Goal: Communication & Community: Share content

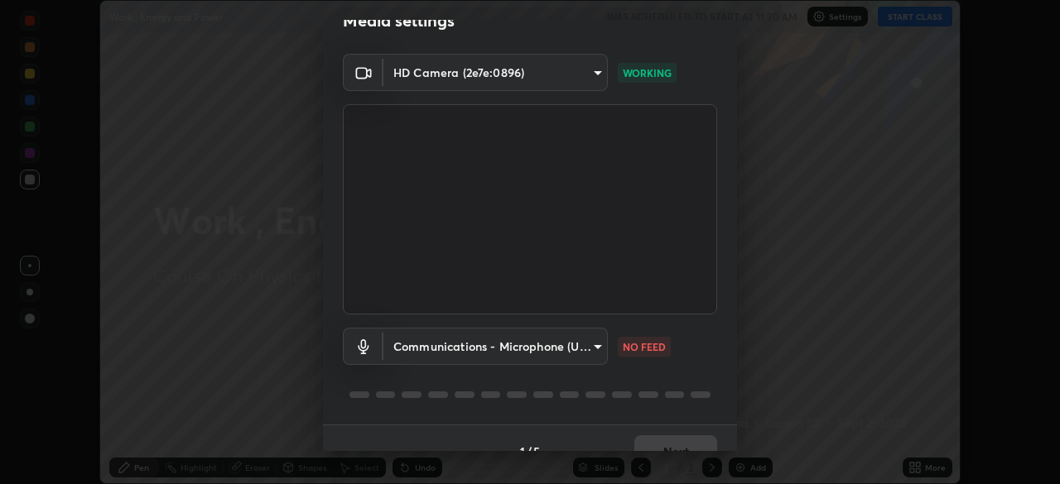
scroll to position [48, 0]
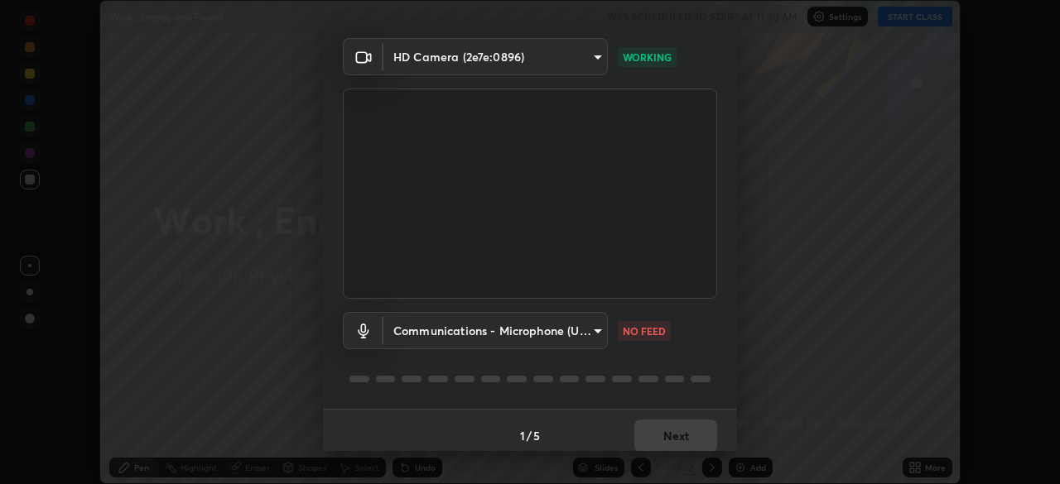
click at [592, 339] on body "Erase all Work , Energy and Power WAS SCHEDULED TO START AT 11:30 AM Settings S…" at bounding box center [530, 242] width 1060 height 484
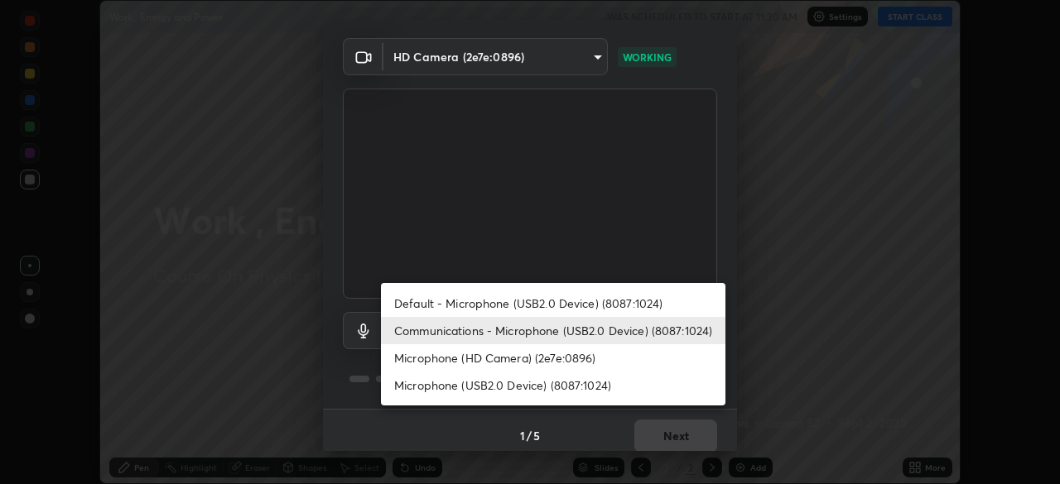
click at [608, 359] on li "Microphone (HD Camera) (2e7e:0896)" at bounding box center [553, 357] width 344 height 27
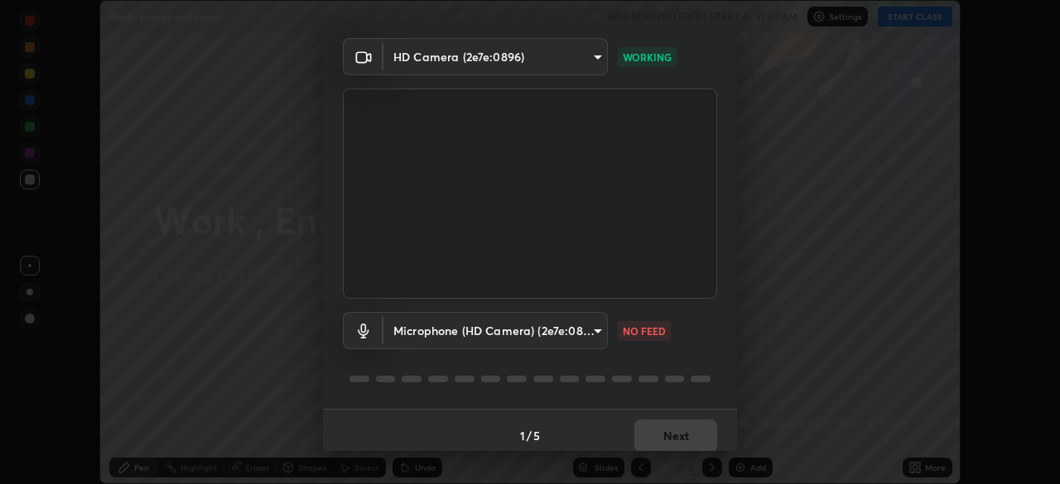
click at [591, 344] on body "Erase all Work , Energy and Power WAS SCHEDULED TO START AT 11:30 AM Settings S…" at bounding box center [530, 242] width 1060 height 484
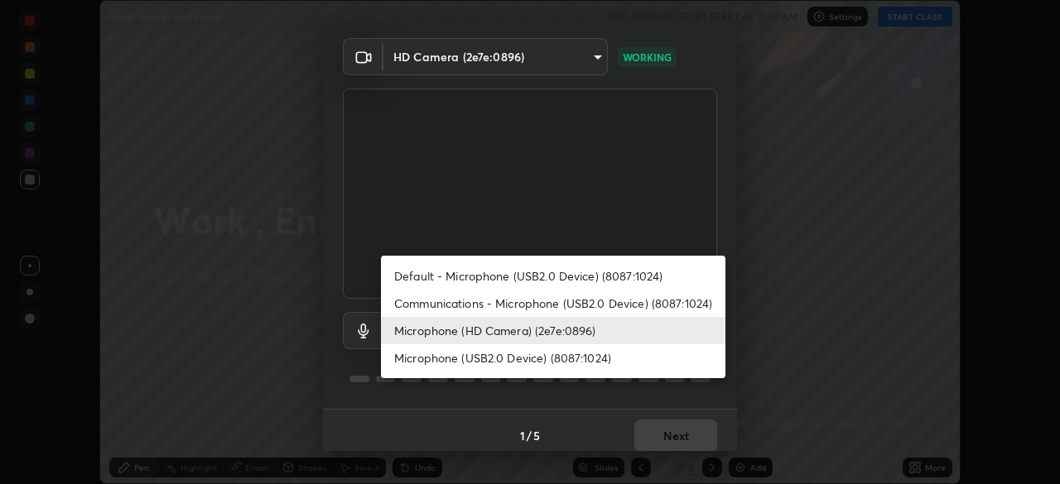
click at [629, 299] on li "Communications - Microphone (USB2.0 Device) (8087:1024)" at bounding box center [553, 303] width 344 height 27
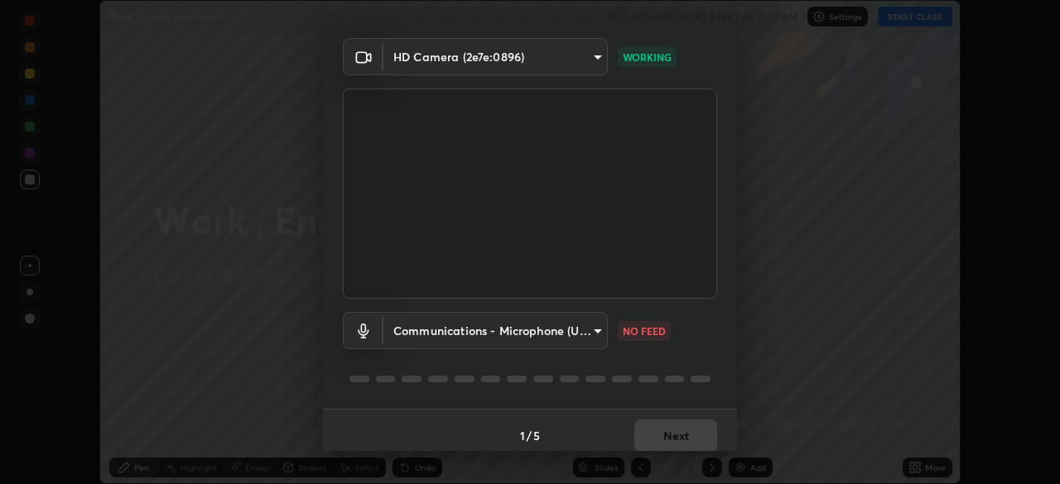
click at [594, 334] on body "Erase all Work , Energy and Power WAS SCHEDULED TO START AT 11:30 AM Settings S…" at bounding box center [530, 242] width 1060 height 484
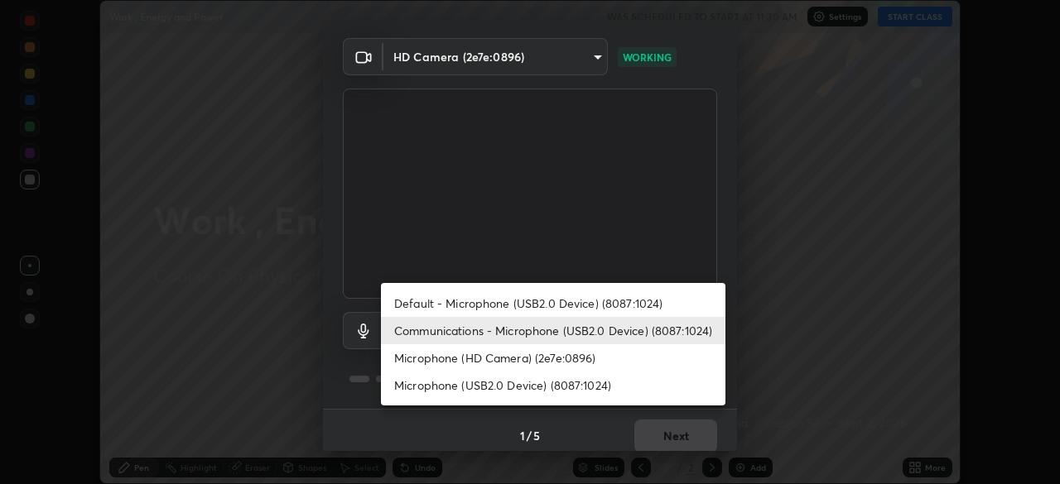
click at [615, 360] on li "Microphone (HD Camera) (2e7e:0896)" at bounding box center [553, 357] width 344 height 27
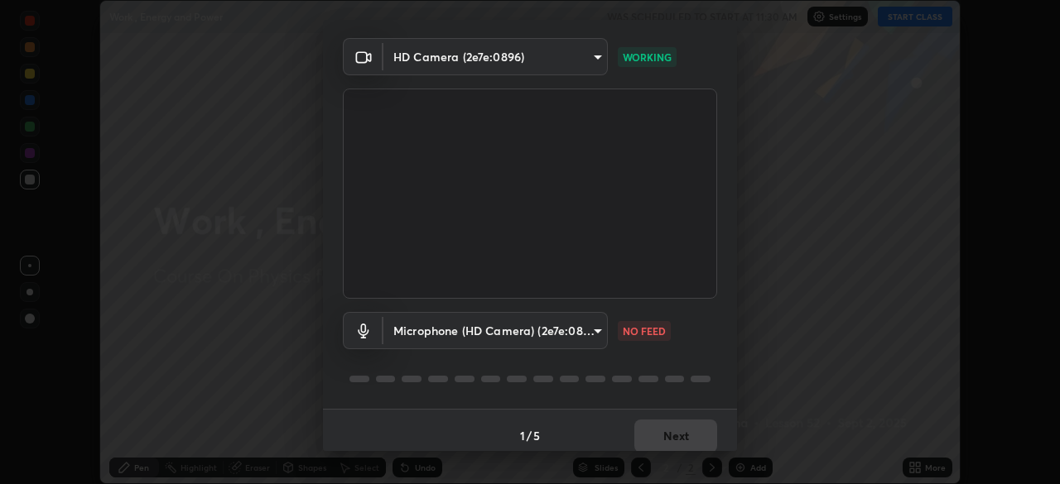
click at [598, 339] on body "Erase all Work , Energy and Power WAS SCHEDULED TO START AT 11:30 AM Settings S…" at bounding box center [530, 242] width 1060 height 484
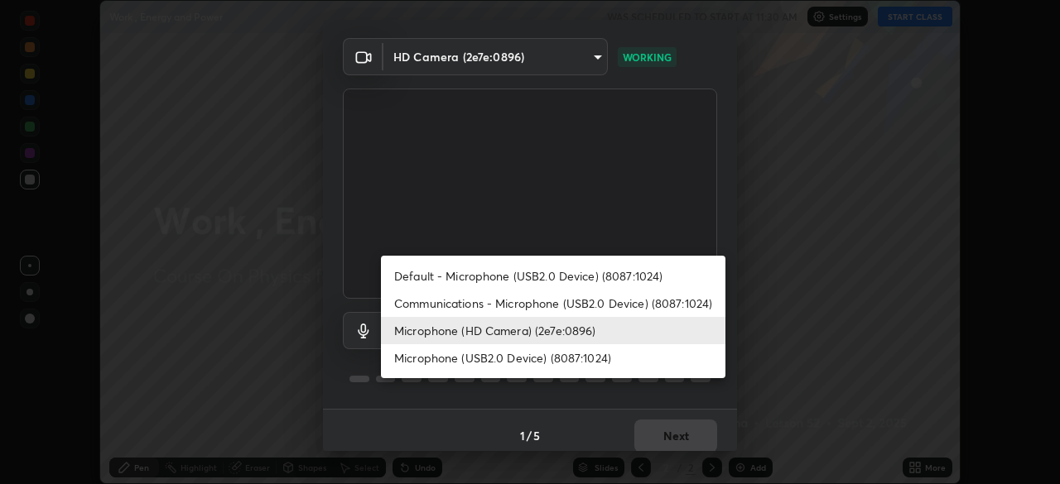
click at [621, 308] on li "Communications - Microphone (USB2.0 Device) (8087:1024)" at bounding box center [553, 303] width 344 height 27
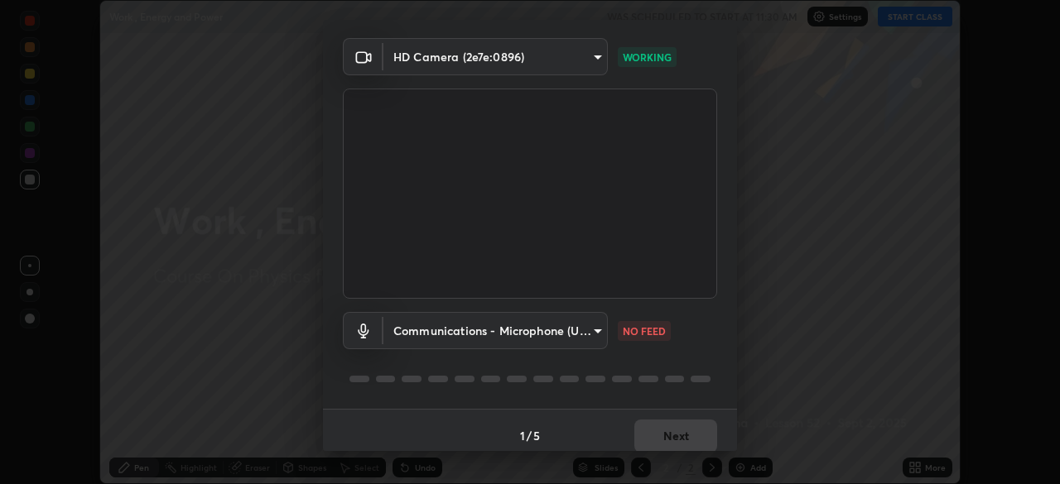
click at [597, 336] on body "Erase all Work , Energy and Power WAS SCHEDULED TO START AT 11:30 AM Settings S…" at bounding box center [530, 242] width 1060 height 484
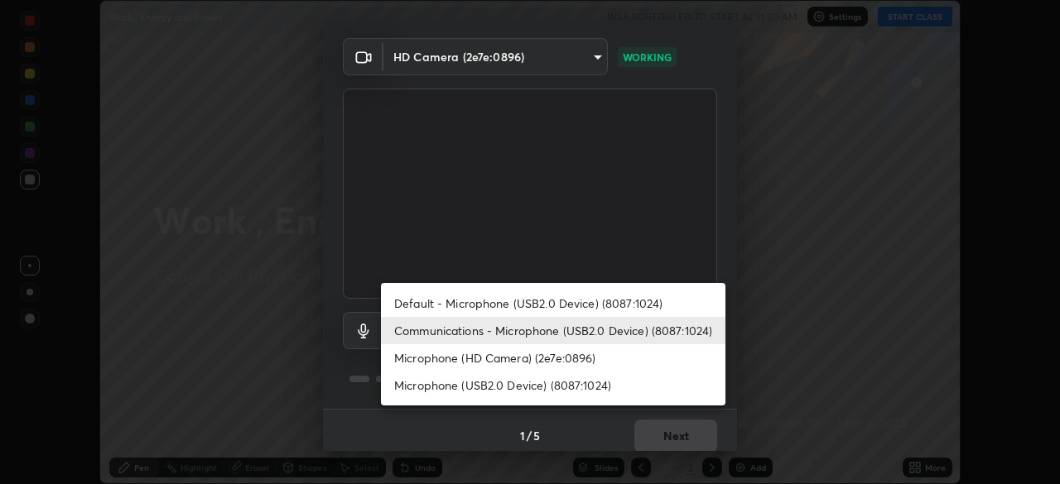
click at [619, 363] on li "Microphone (HD Camera) (2e7e:0896)" at bounding box center [553, 357] width 344 height 27
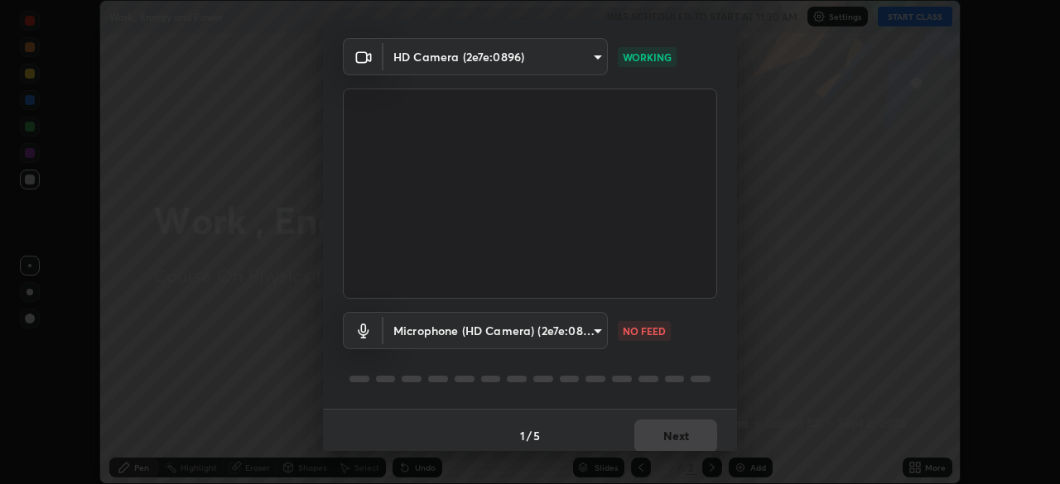
click at [536, 334] on body "Erase all Work , Energy and Power WAS SCHEDULED TO START AT 11:30 AM Settings S…" at bounding box center [530, 242] width 1060 height 484
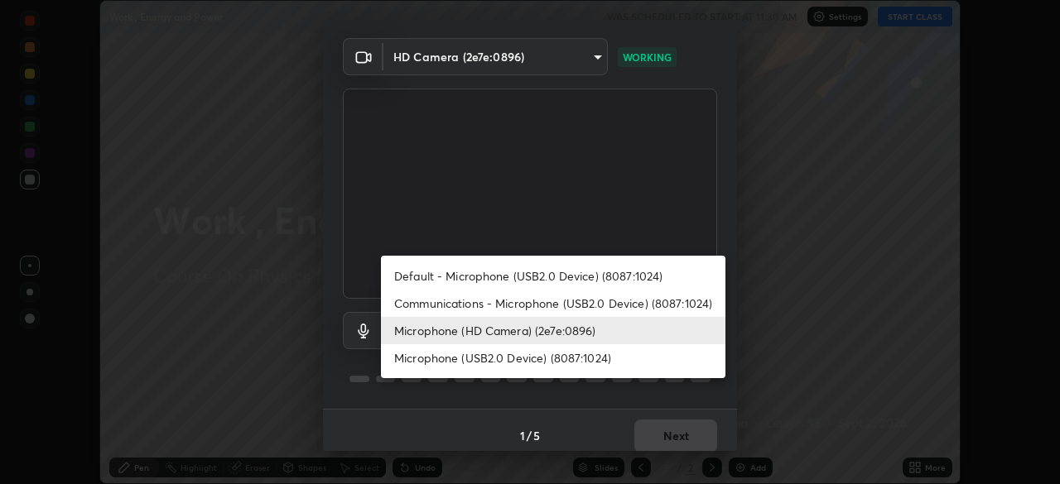
click at [456, 394] on div at bounding box center [530, 242] width 1060 height 484
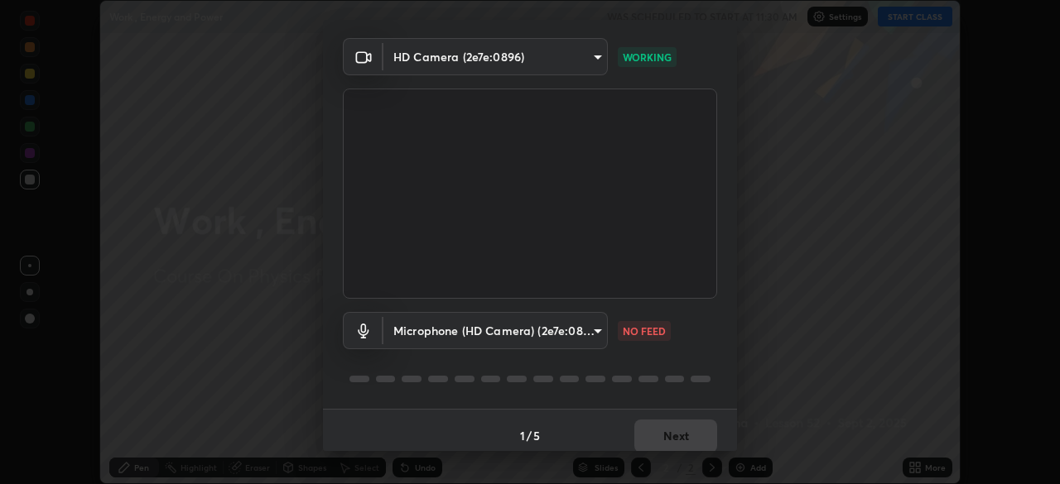
click at [506, 339] on body "Erase all Work , Energy and Power WAS SCHEDULED TO START AT 11:30 AM Settings S…" at bounding box center [530, 242] width 1060 height 484
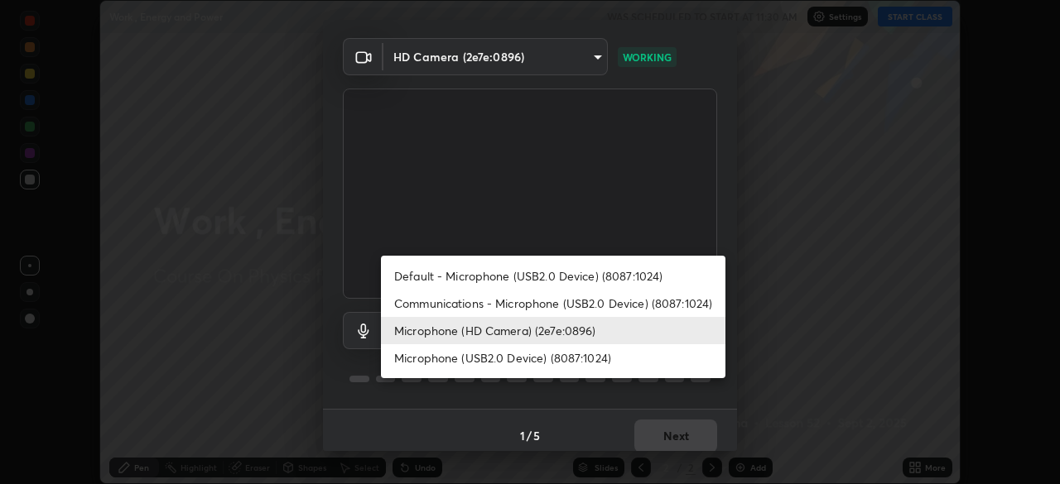
click at [486, 309] on li "Communications - Microphone (USB2.0 Device) (8087:1024)" at bounding box center [553, 303] width 344 height 27
type input "communications"
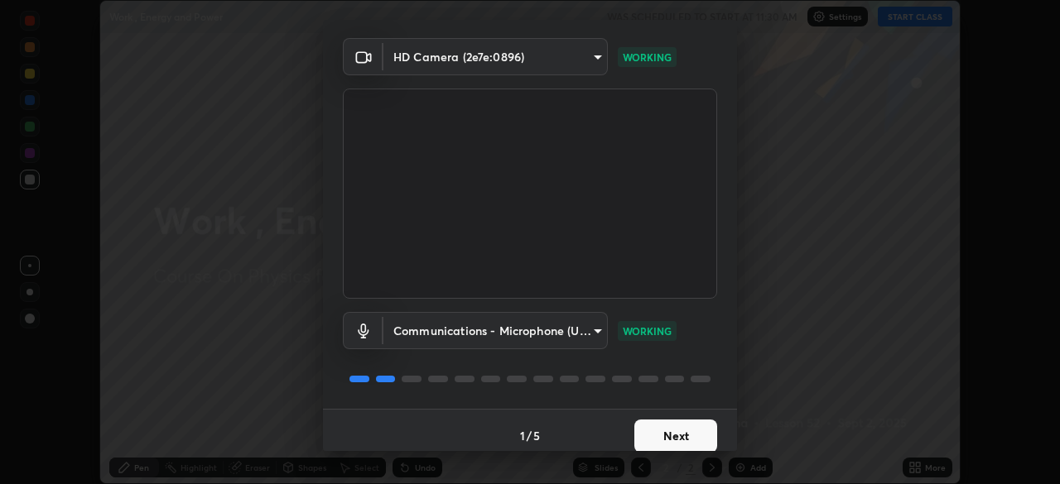
click at [681, 442] on button "Next" at bounding box center [675, 436] width 83 height 33
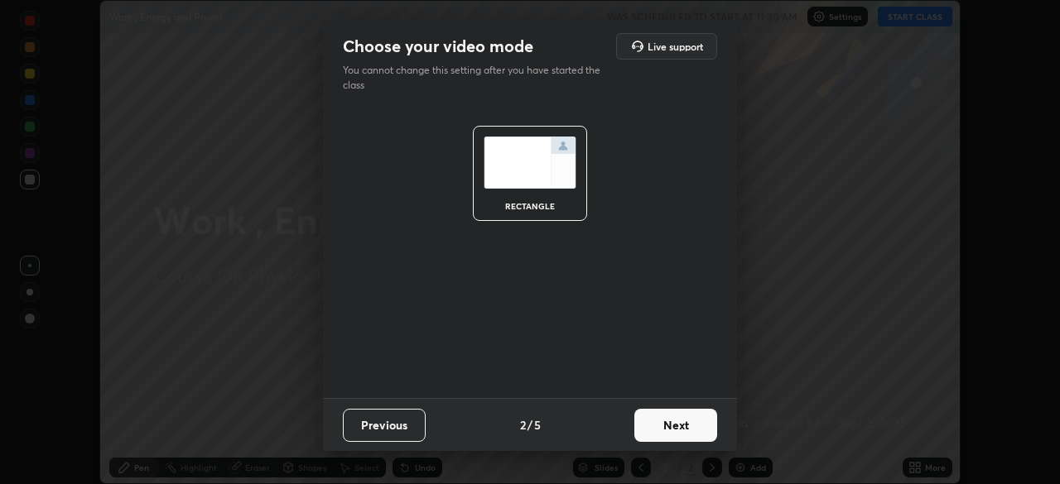
click at [671, 437] on button "Next" at bounding box center [675, 425] width 83 height 33
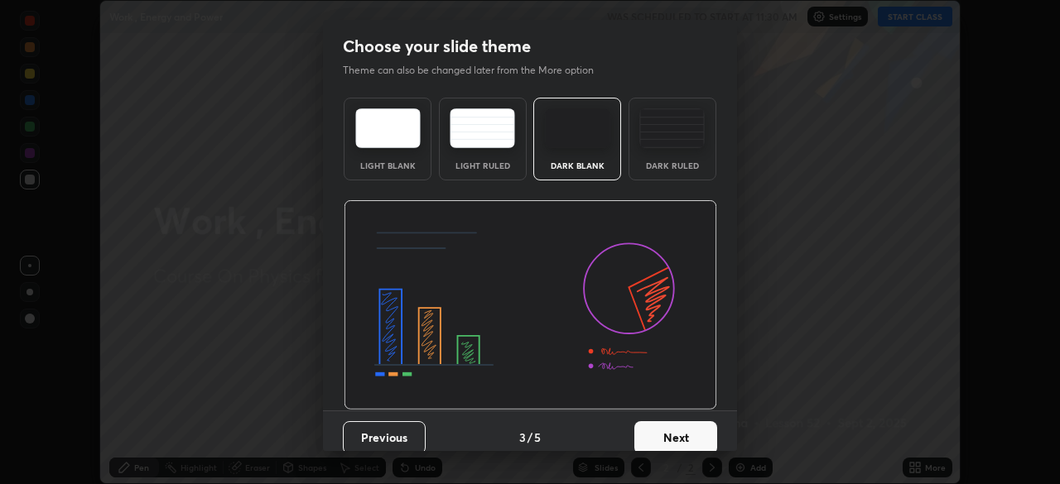
click at [665, 161] on div "Dark Ruled" at bounding box center [672, 165] width 66 height 8
click at [661, 438] on button "Next" at bounding box center [675, 437] width 83 height 33
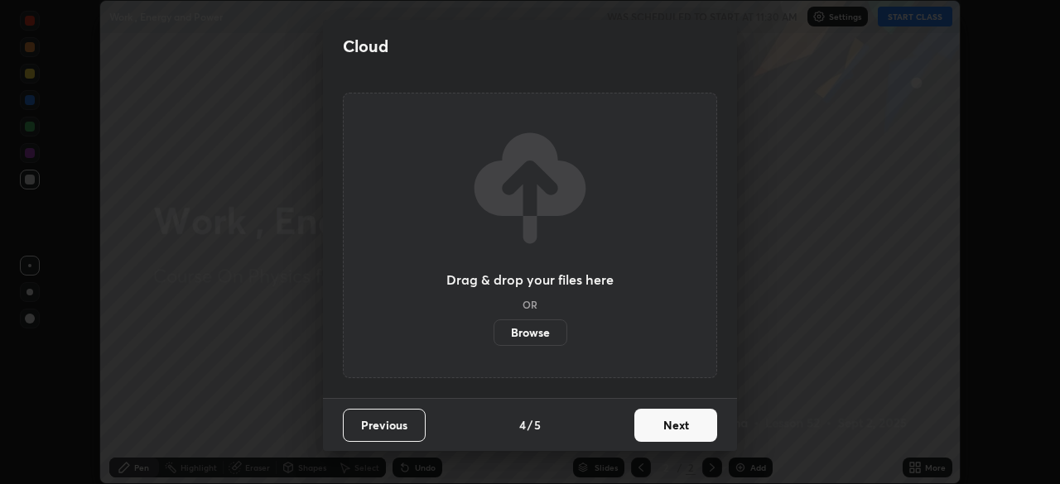
click at [656, 437] on button "Next" at bounding box center [675, 425] width 83 height 33
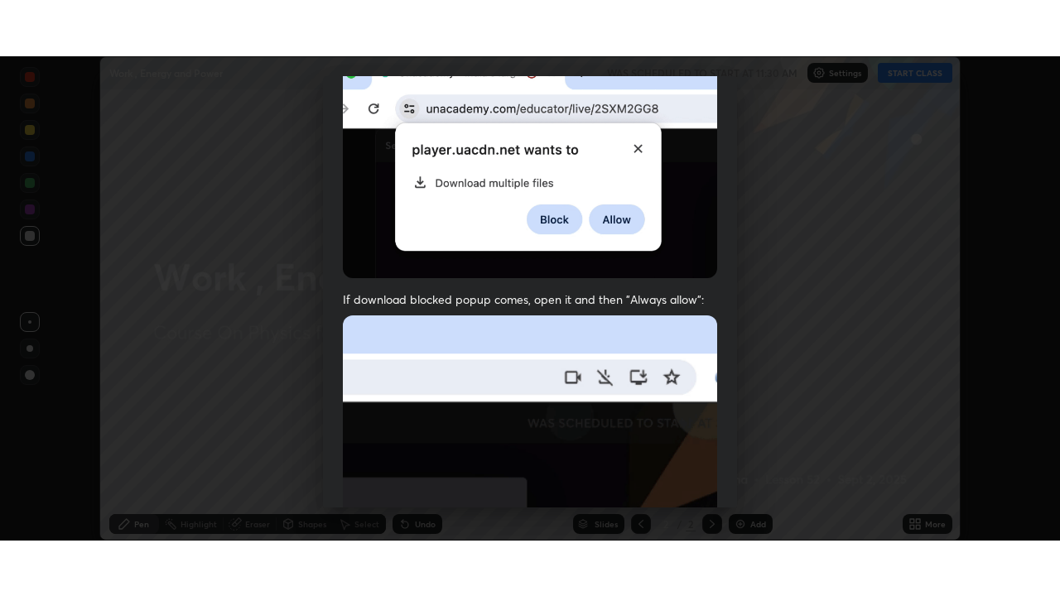
scroll to position [397, 0]
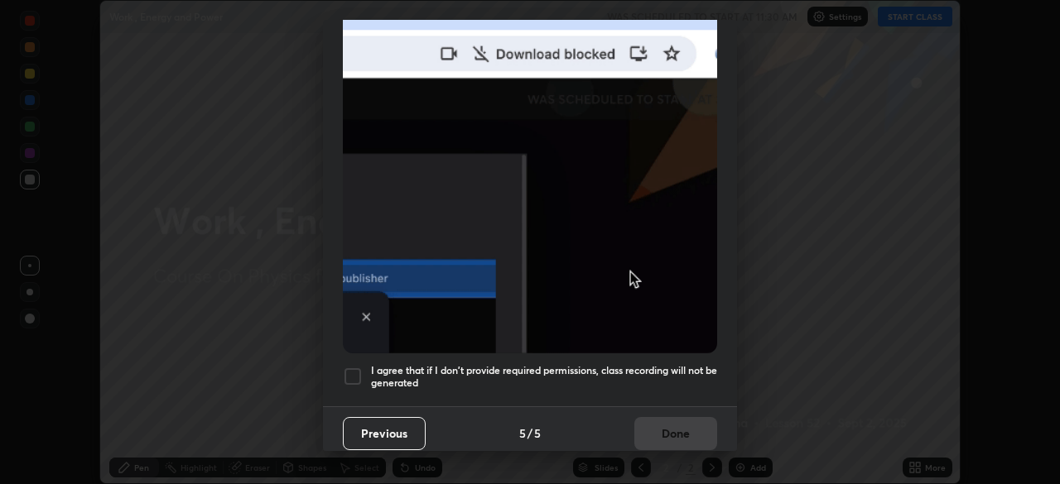
click at [358, 368] on div at bounding box center [353, 377] width 20 height 20
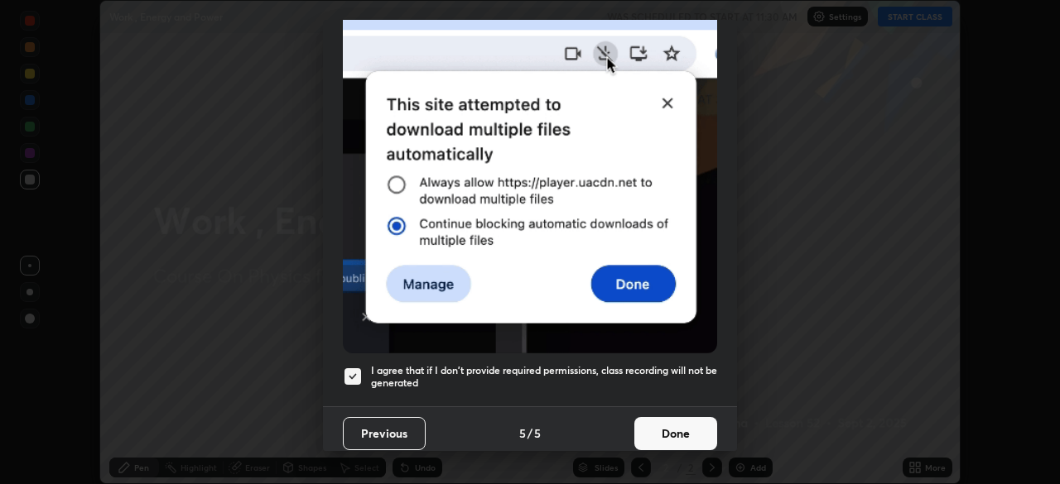
click at [651, 429] on button "Done" at bounding box center [675, 433] width 83 height 33
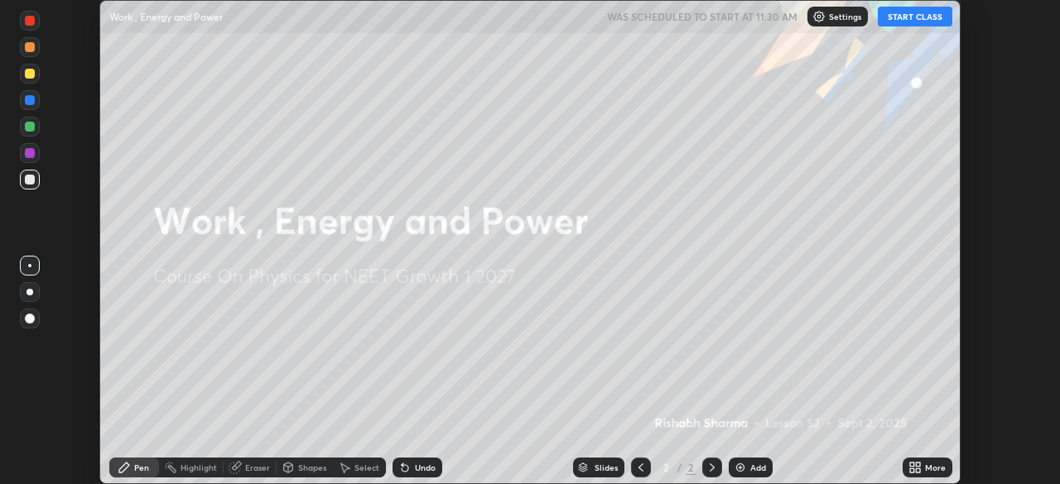
click at [929, 459] on div "More" at bounding box center [927, 468] width 50 height 20
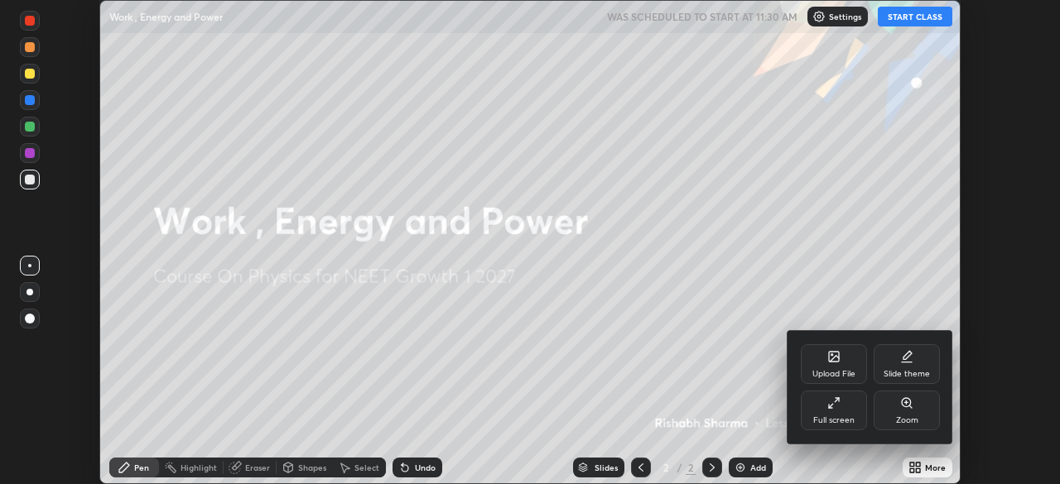
click at [846, 419] on div "Full screen" at bounding box center [833, 420] width 41 height 8
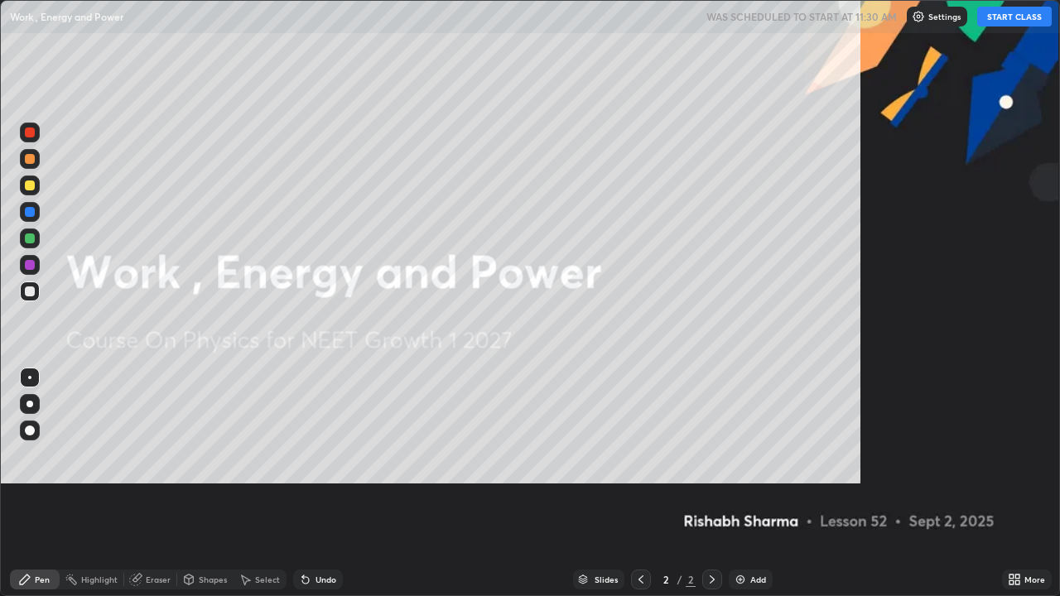
scroll to position [596, 1060]
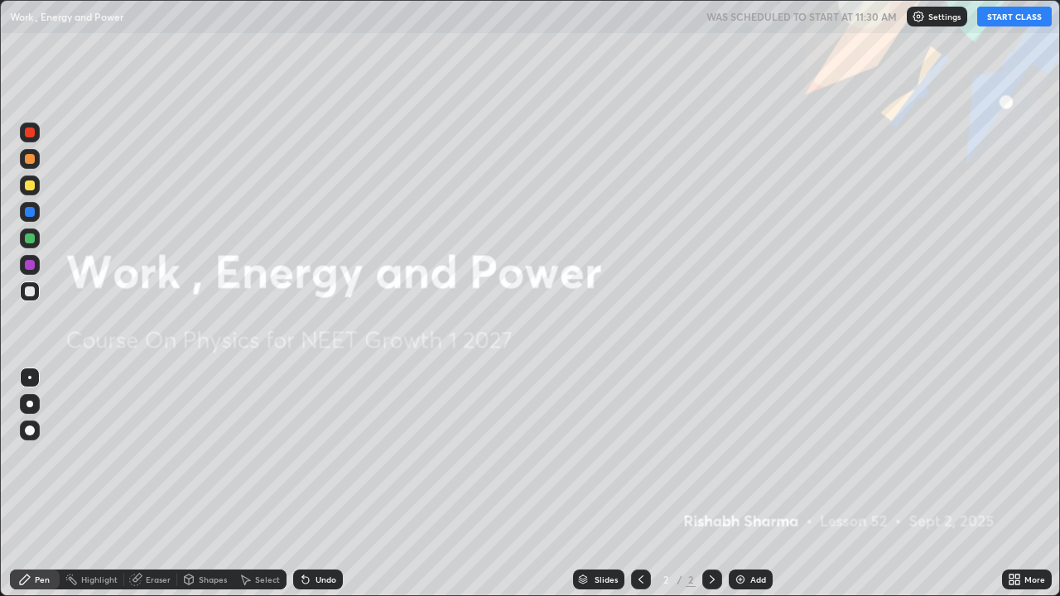
click at [1004, 21] on button "START CLASS" at bounding box center [1014, 17] width 75 height 20
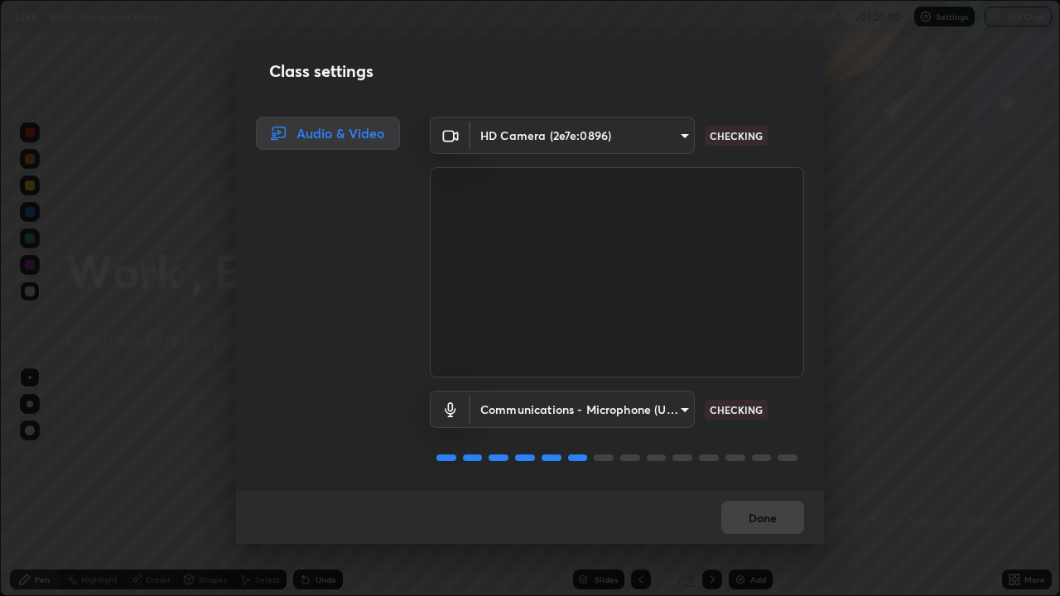
scroll to position [2, 0]
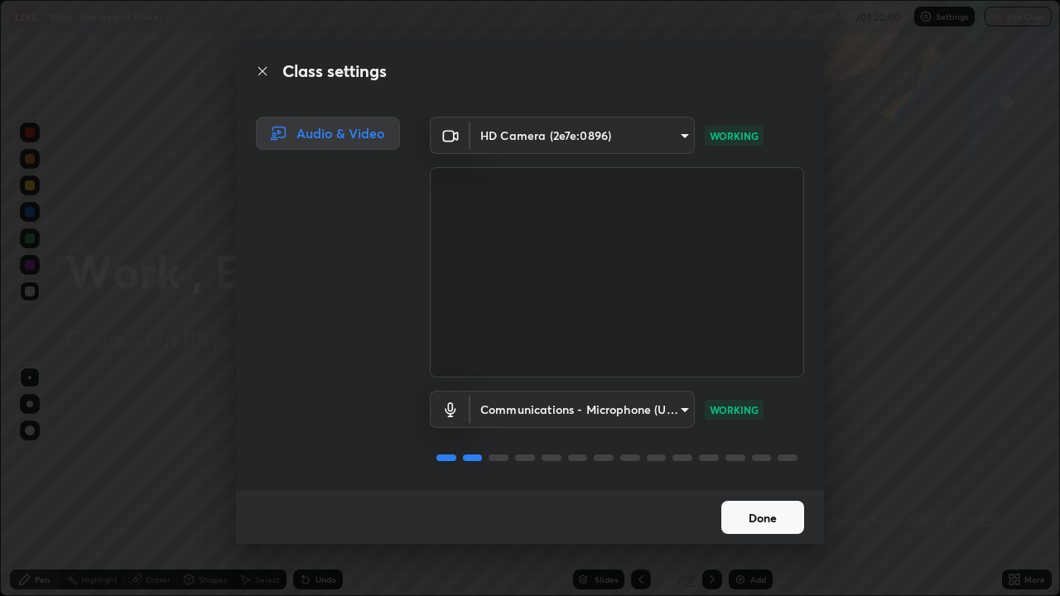
click at [763, 483] on button "Done" at bounding box center [762, 517] width 83 height 33
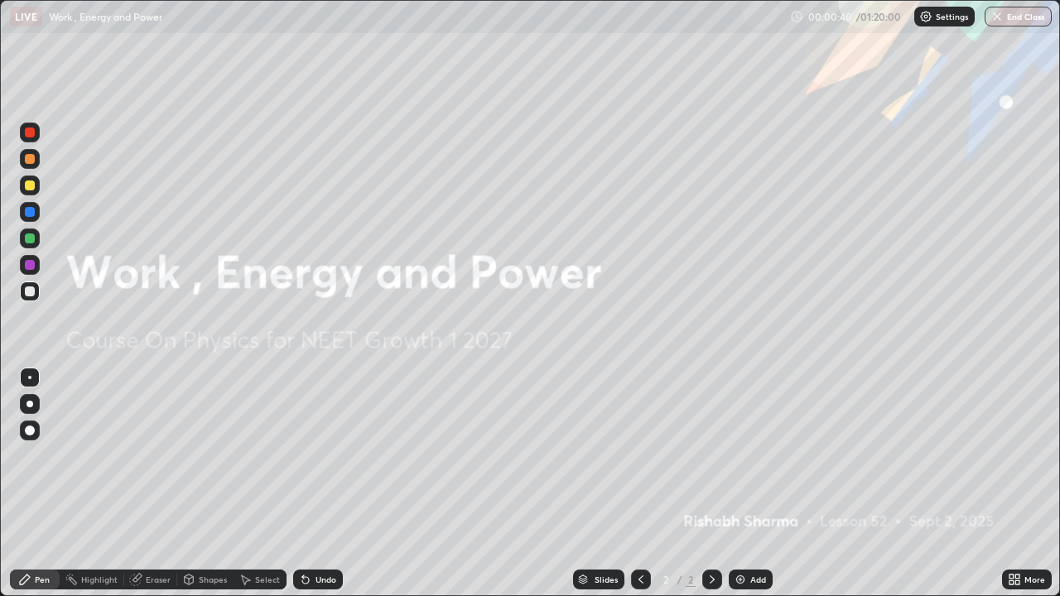
click at [742, 483] on img at bounding box center [739, 579] width 13 height 13
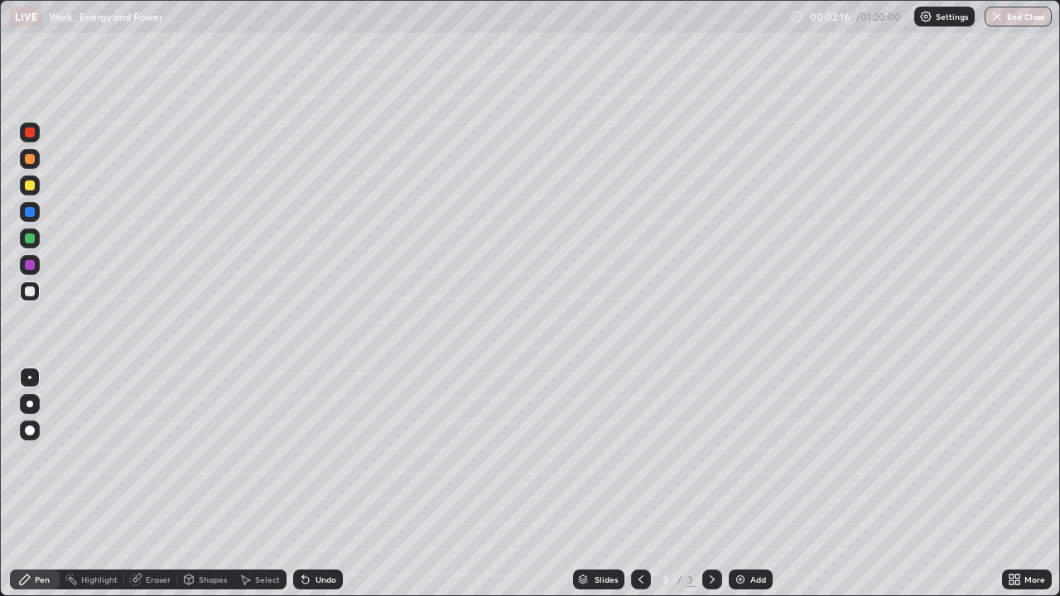
click at [33, 187] on div at bounding box center [30, 185] width 10 height 10
click at [166, 483] on div "Eraser" at bounding box center [158, 579] width 25 height 8
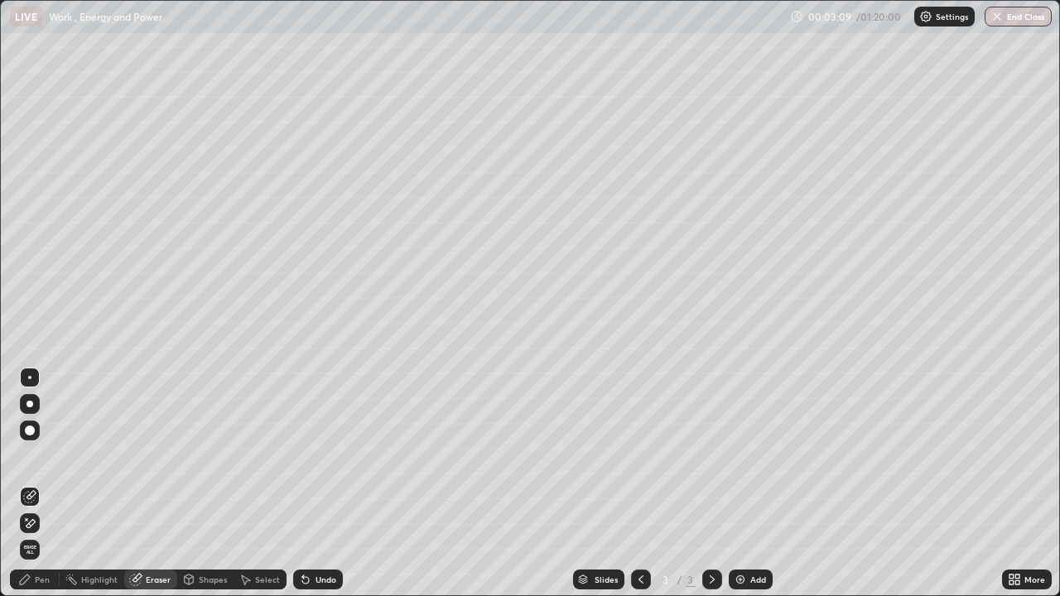
click at [47, 483] on div "Pen" at bounding box center [42, 579] width 15 height 8
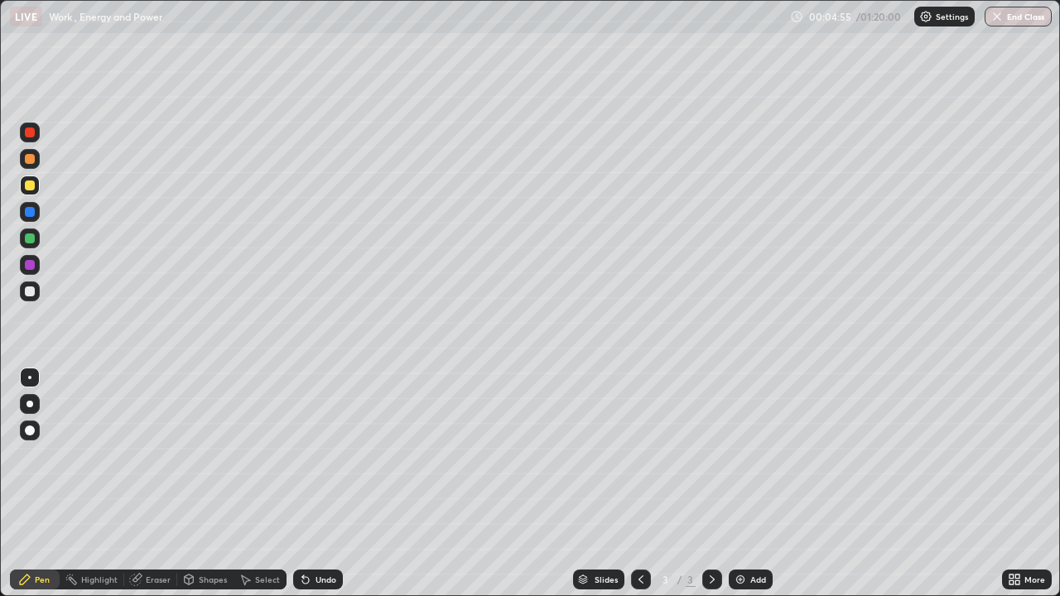
click at [329, 483] on div "Undo" at bounding box center [325, 579] width 21 height 8
click at [324, 483] on div "Undo" at bounding box center [325, 579] width 21 height 8
click at [746, 483] on div "Add" at bounding box center [750, 580] width 44 height 20
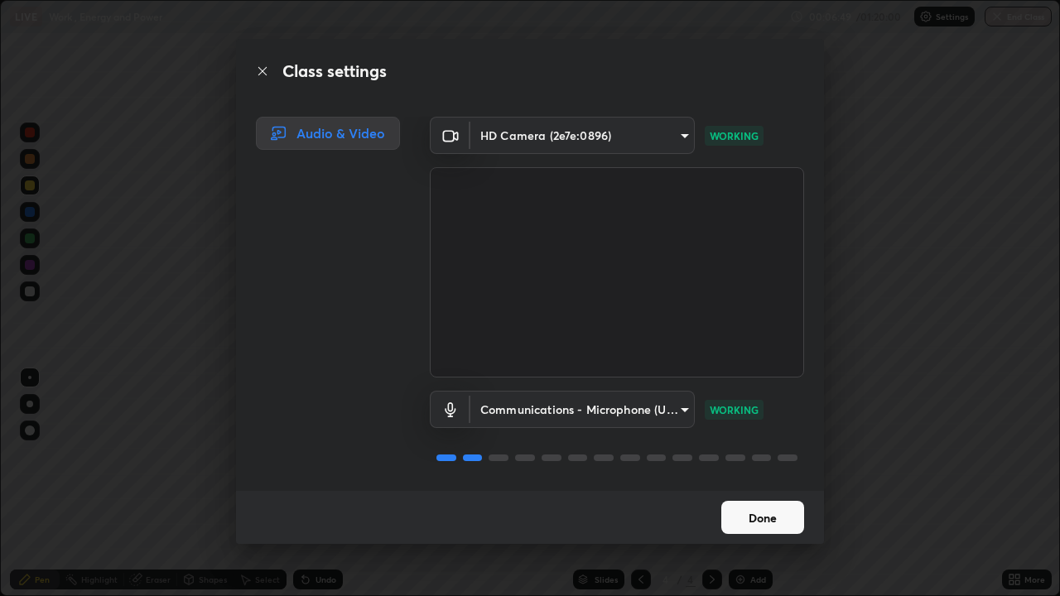
click at [752, 483] on button "Done" at bounding box center [762, 517] width 83 height 33
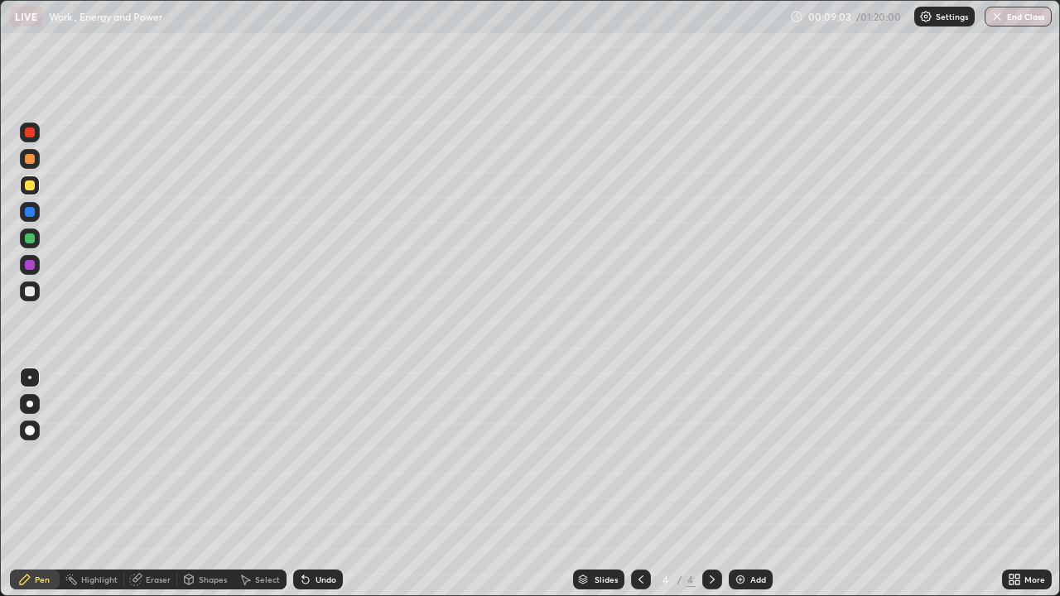
click at [640, 483] on icon at bounding box center [640, 579] width 5 height 8
click at [709, 483] on icon at bounding box center [711, 579] width 13 height 13
click at [745, 483] on div "Add" at bounding box center [750, 580] width 44 height 20
click at [31, 291] on div at bounding box center [30, 291] width 10 height 10
click at [200, 483] on div "Shapes" at bounding box center [213, 579] width 28 height 8
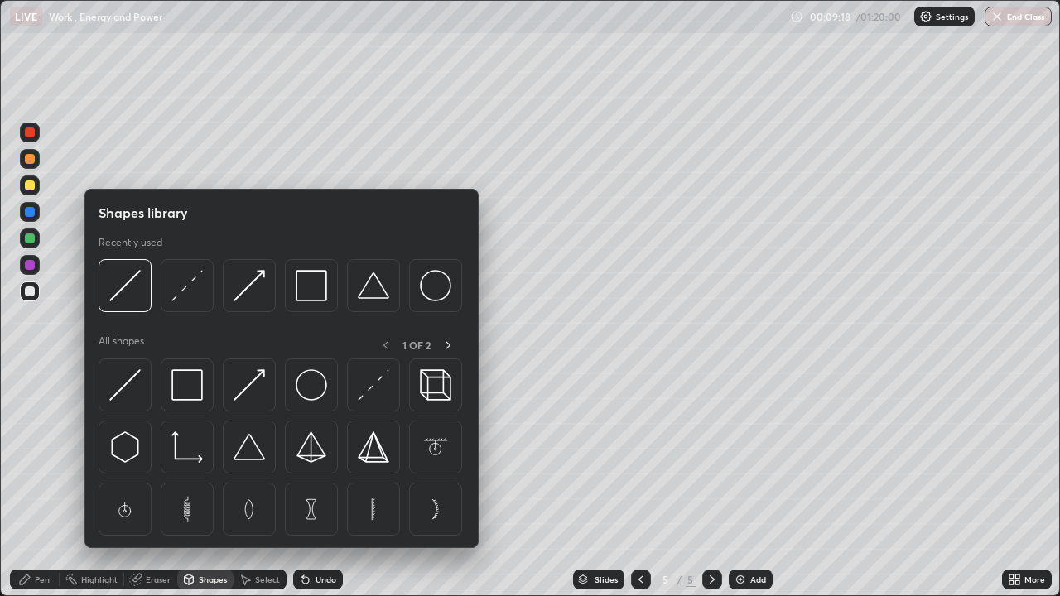
click at [144, 300] on div at bounding box center [125, 285] width 53 height 53
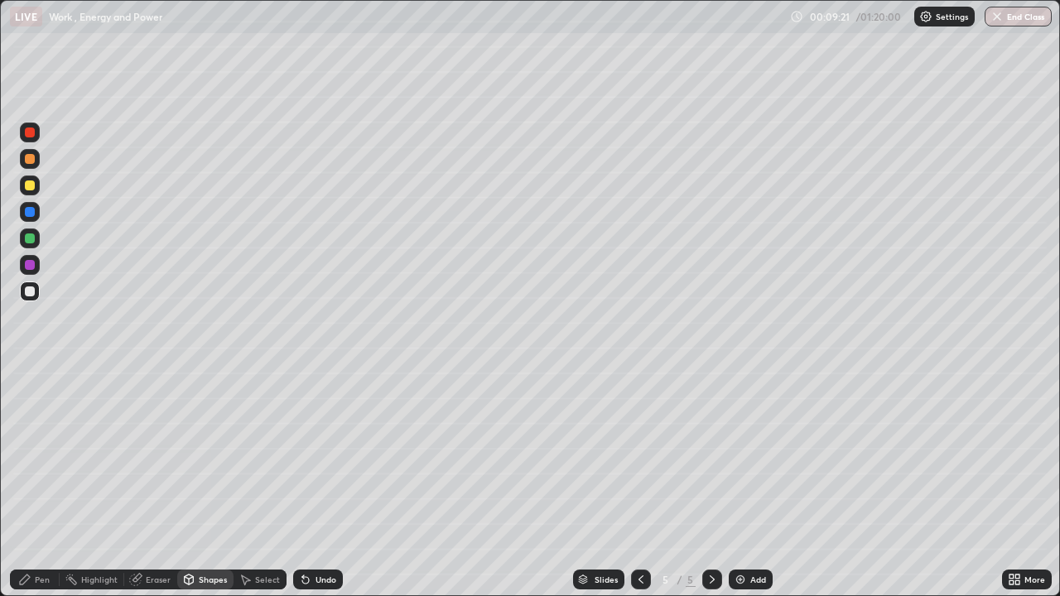
click at [214, 483] on div "Shapes" at bounding box center [213, 579] width 28 height 8
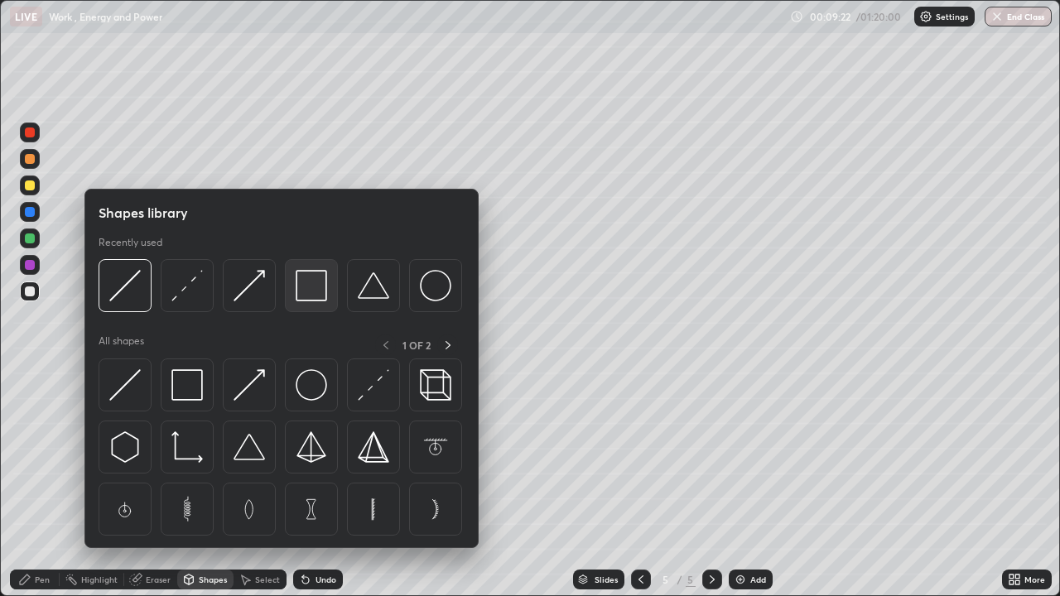
click at [303, 293] on img at bounding box center [311, 285] width 31 height 31
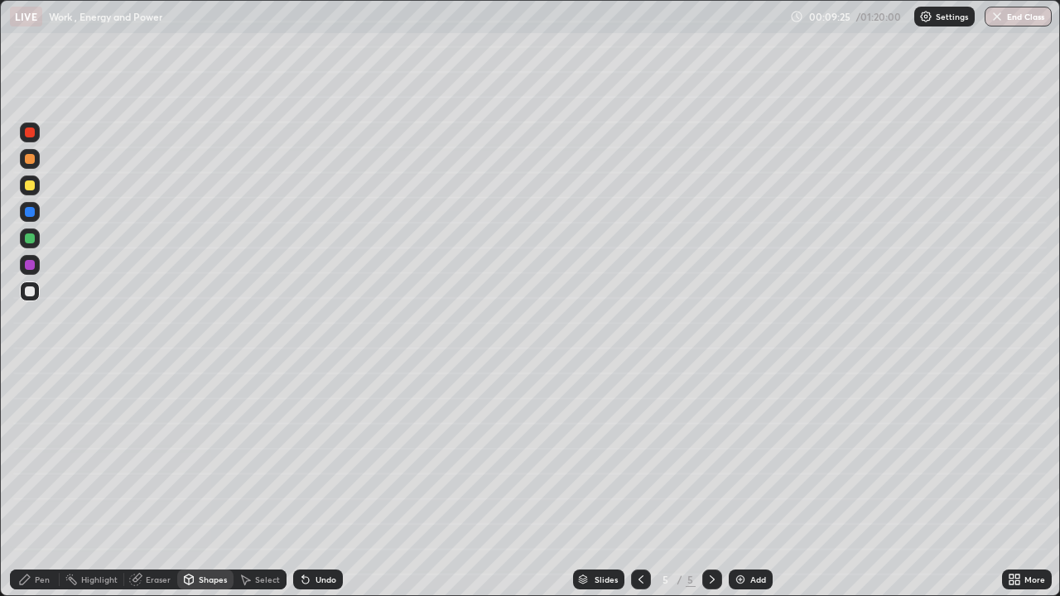
click at [324, 483] on div "Undo" at bounding box center [325, 579] width 21 height 8
click at [47, 483] on div "Pen" at bounding box center [42, 579] width 15 height 8
click at [315, 483] on div "Undo" at bounding box center [325, 579] width 21 height 8
click at [308, 483] on icon at bounding box center [305, 579] width 13 height 13
click at [31, 185] on div at bounding box center [30, 185] width 10 height 10
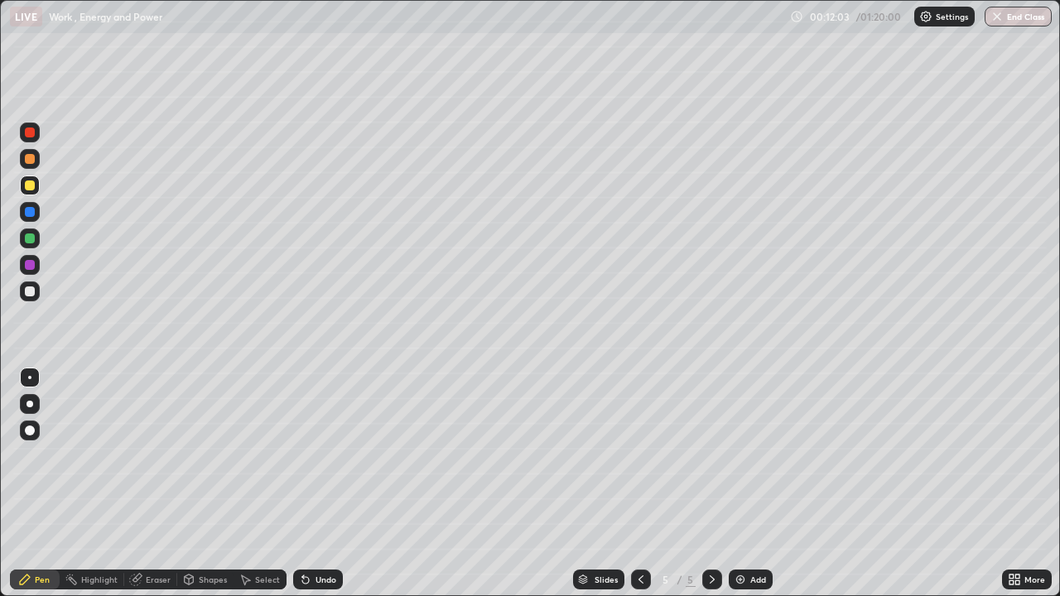
click at [150, 483] on div "Eraser" at bounding box center [158, 579] width 25 height 8
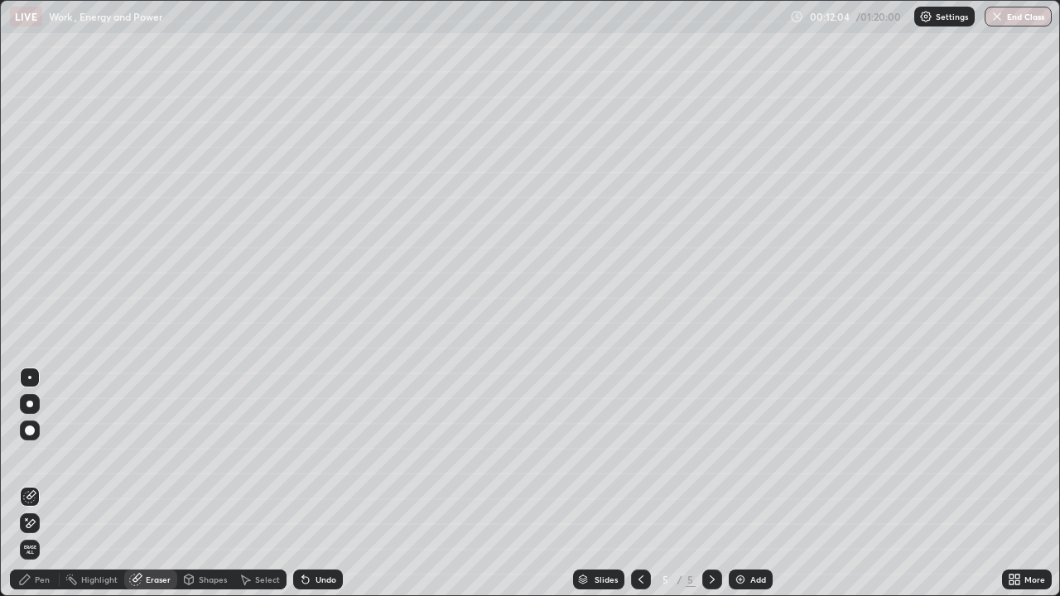
click at [46, 483] on div "Pen" at bounding box center [42, 579] width 15 height 8
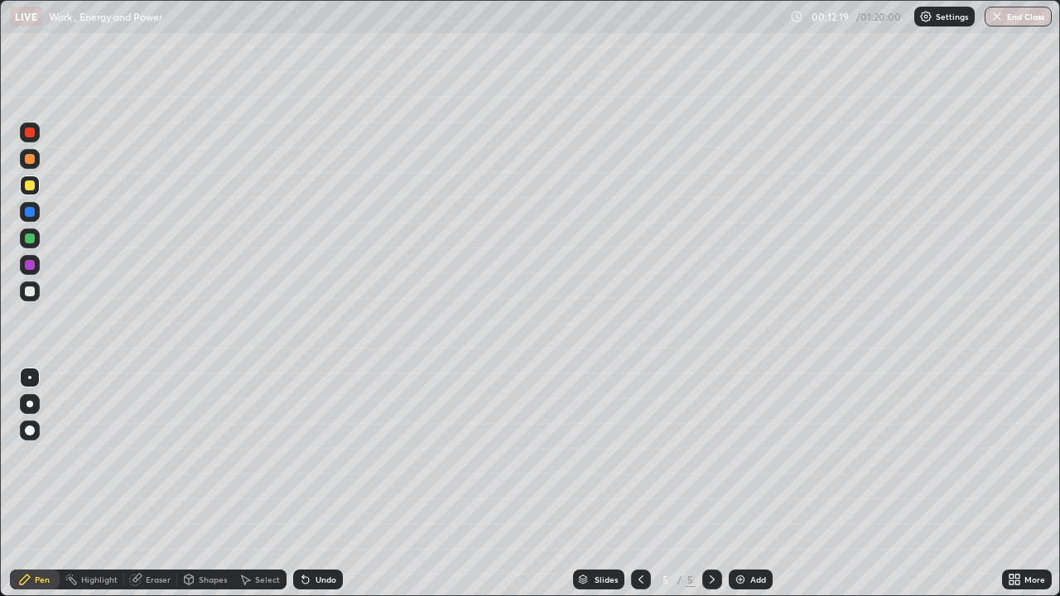
click at [636, 483] on icon at bounding box center [640, 579] width 13 height 13
click at [638, 483] on icon at bounding box center [640, 579] width 13 height 13
click at [706, 483] on div at bounding box center [712, 580] width 20 height 20
click at [710, 483] on icon at bounding box center [711, 579] width 5 height 8
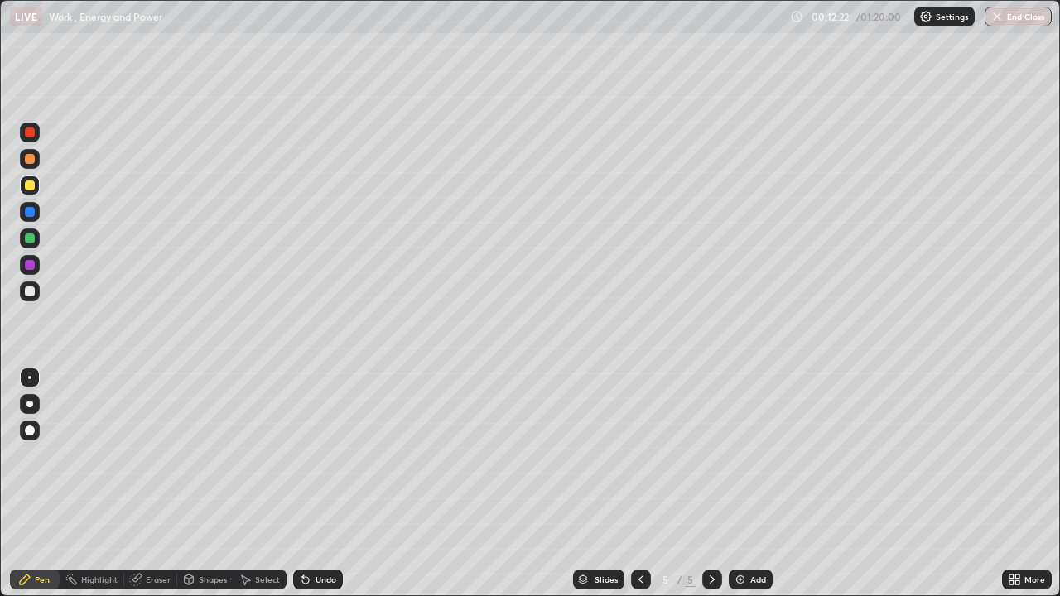
click at [750, 483] on div "Add" at bounding box center [758, 579] width 16 height 8
click at [739, 483] on img at bounding box center [739, 579] width 13 height 13
click at [31, 291] on div at bounding box center [30, 291] width 10 height 10
click at [204, 483] on div "Shapes" at bounding box center [213, 579] width 28 height 8
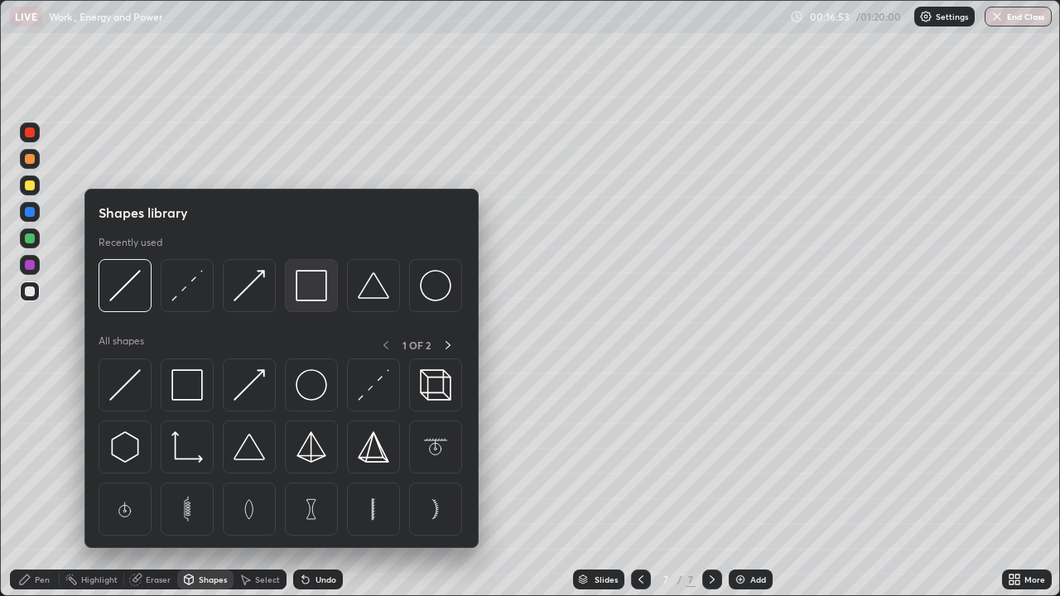
click at [314, 283] on img at bounding box center [311, 285] width 31 height 31
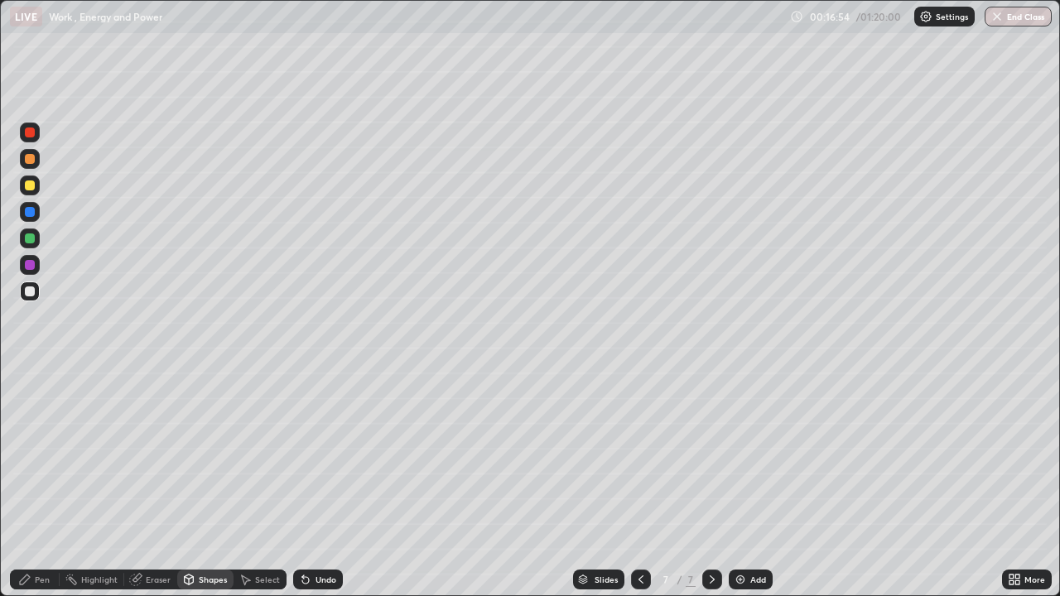
click at [211, 483] on div "Shapes" at bounding box center [213, 579] width 28 height 8
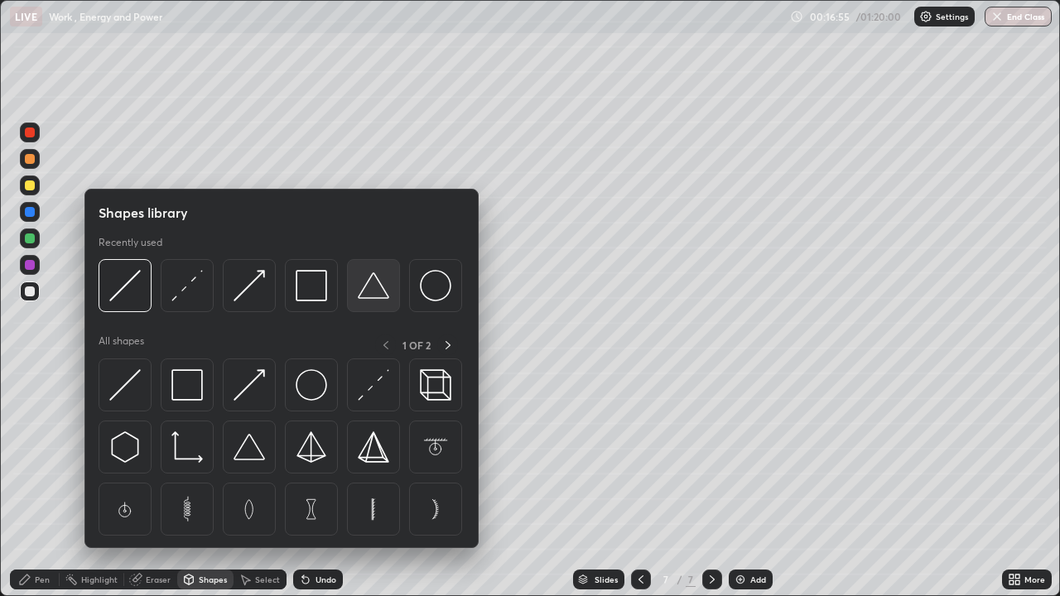
click at [369, 283] on img at bounding box center [373, 285] width 31 height 31
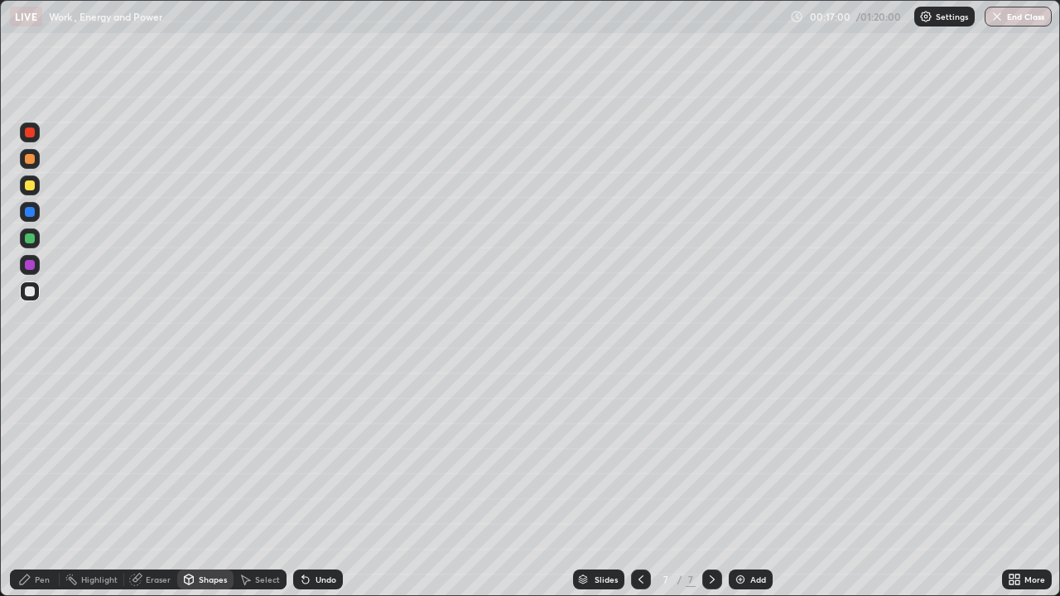
click at [40, 483] on div "Pen" at bounding box center [42, 579] width 15 height 8
click at [737, 483] on img at bounding box center [739, 579] width 13 height 13
click at [637, 483] on icon at bounding box center [640, 579] width 13 height 13
click at [710, 483] on icon at bounding box center [711, 579] width 13 height 13
click at [217, 483] on div "Shapes" at bounding box center [213, 579] width 28 height 8
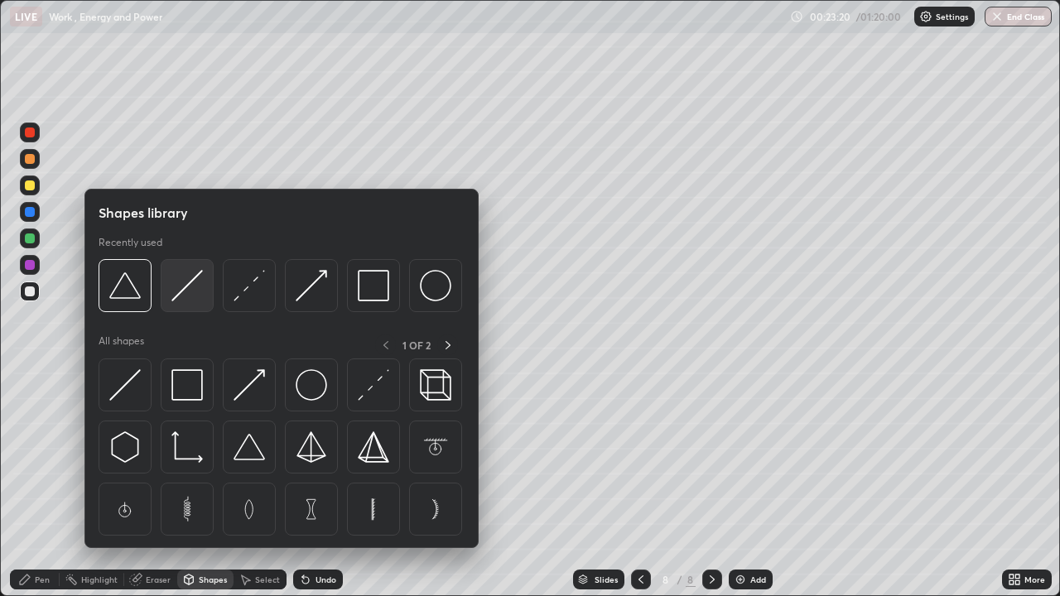
click at [203, 300] on img at bounding box center [186, 285] width 31 height 31
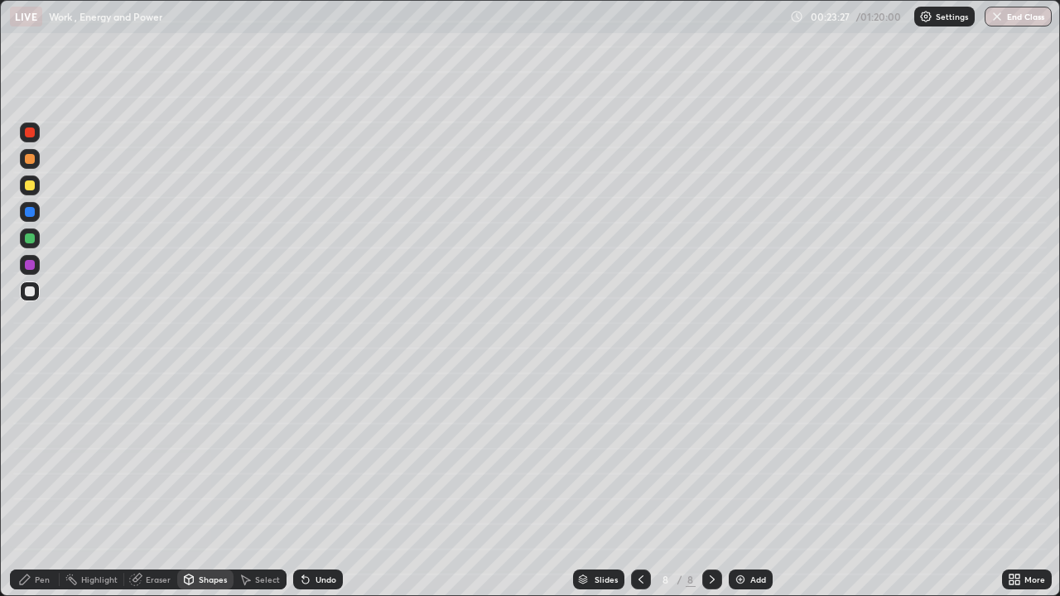
click at [317, 483] on div "Undo" at bounding box center [325, 579] width 21 height 8
click at [46, 483] on div "Pen" at bounding box center [35, 580] width 50 height 20
click at [213, 483] on div "Shapes" at bounding box center [213, 579] width 28 height 8
click at [153, 483] on div "Eraser" at bounding box center [158, 579] width 25 height 8
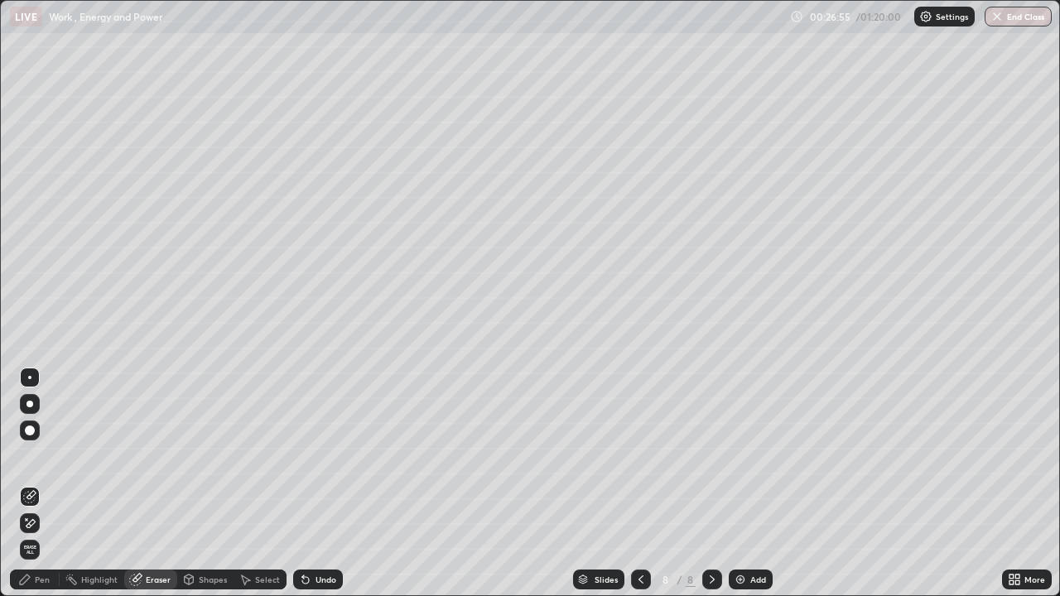
click at [41, 483] on div "Pen" at bounding box center [42, 579] width 15 height 8
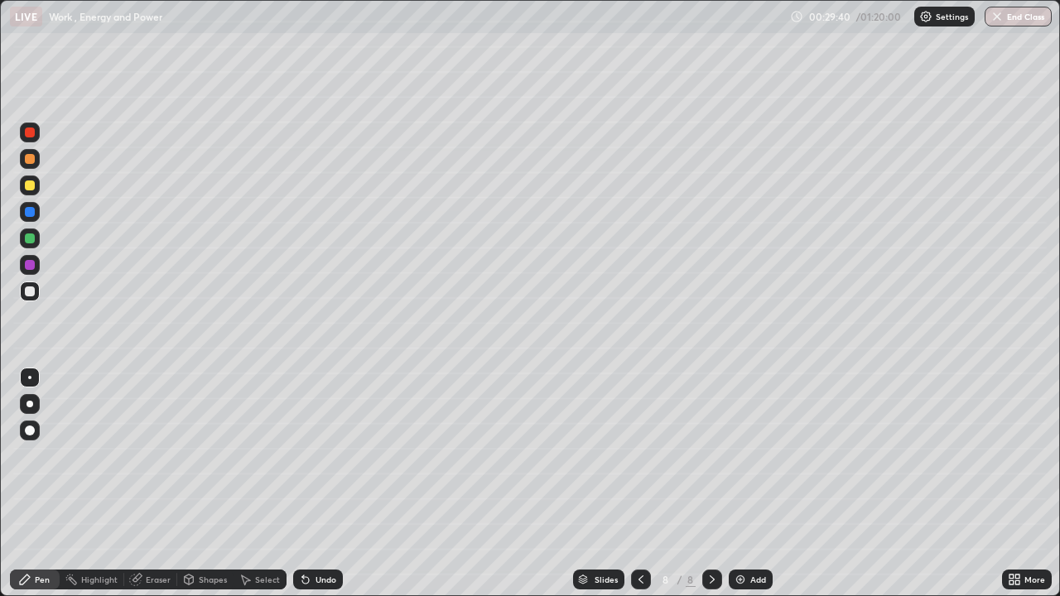
click at [153, 483] on div "Eraser" at bounding box center [158, 579] width 25 height 8
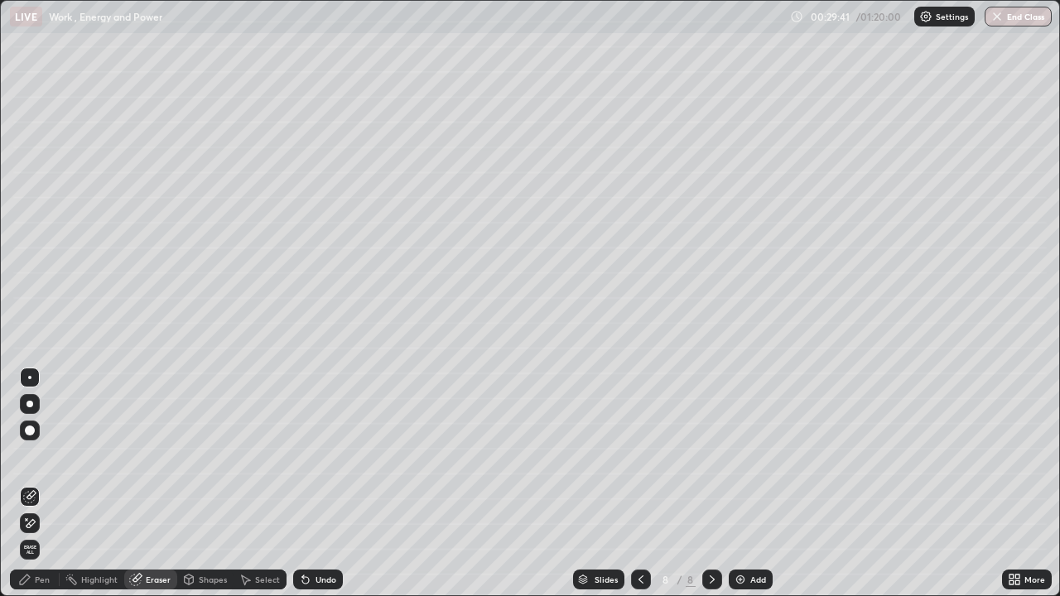
click at [26, 483] on icon at bounding box center [27, 519] width 2 height 2
click at [36, 483] on div at bounding box center [30, 497] width 20 height 20
click at [38, 483] on div "Pen" at bounding box center [42, 579] width 15 height 8
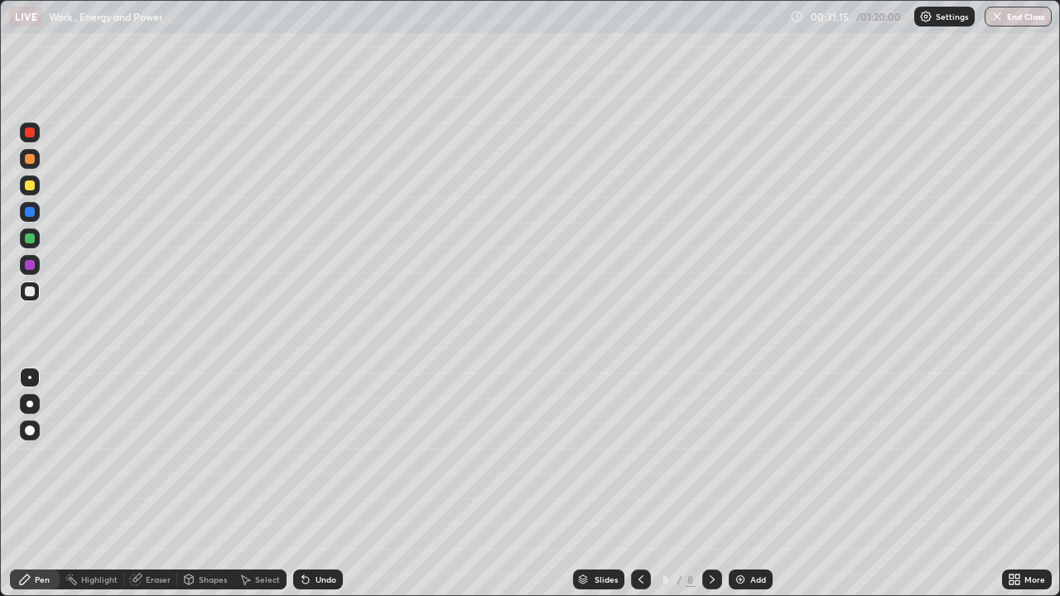
click at [164, 483] on div "Eraser" at bounding box center [158, 579] width 25 height 8
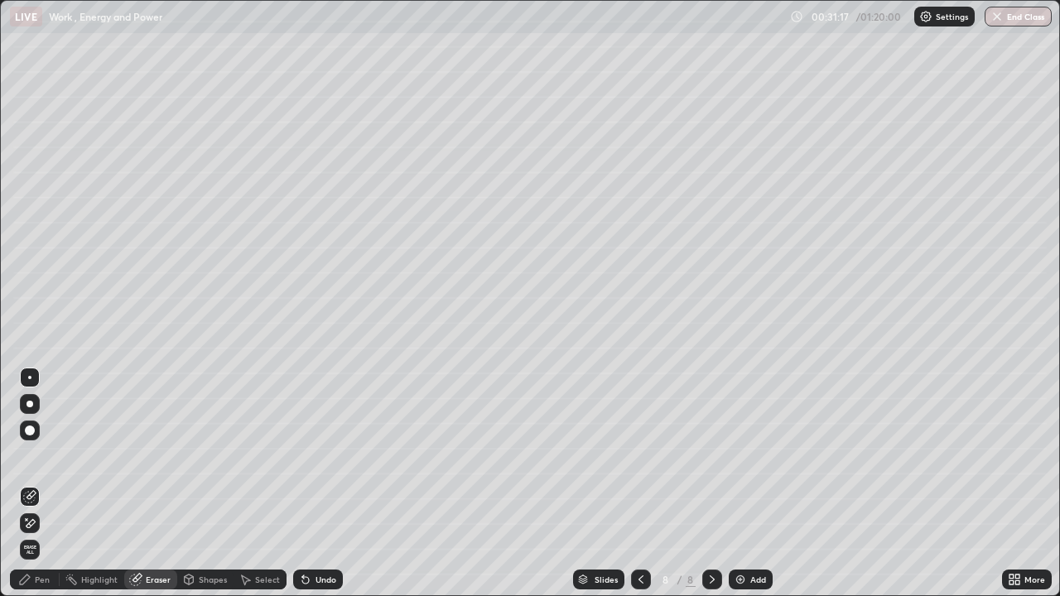
click at [41, 483] on div "Pen" at bounding box center [35, 580] width 50 height 20
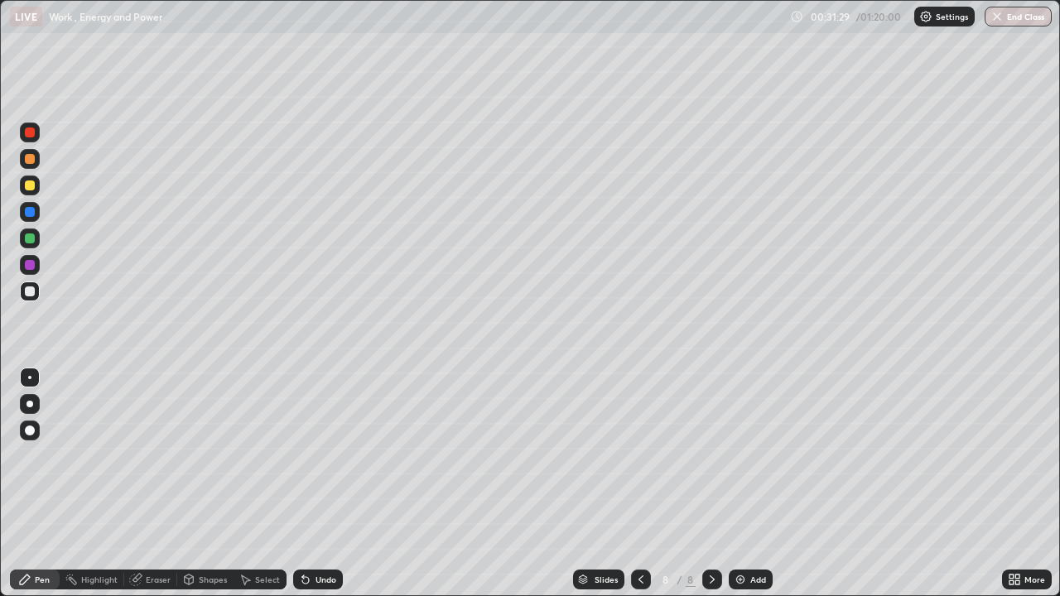
click at [639, 483] on icon at bounding box center [640, 579] width 13 height 13
click at [711, 483] on div at bounding box center [712, 580] width 20 height 20
click at [709, 483] on icon at bounding box center [711, 579] width 5 height 8
click at [740, 483] on img at bounding box center [739, 579] width 13 height 13
click at [36, 186] on div at bounding box center [30, 185] width 20 height 20
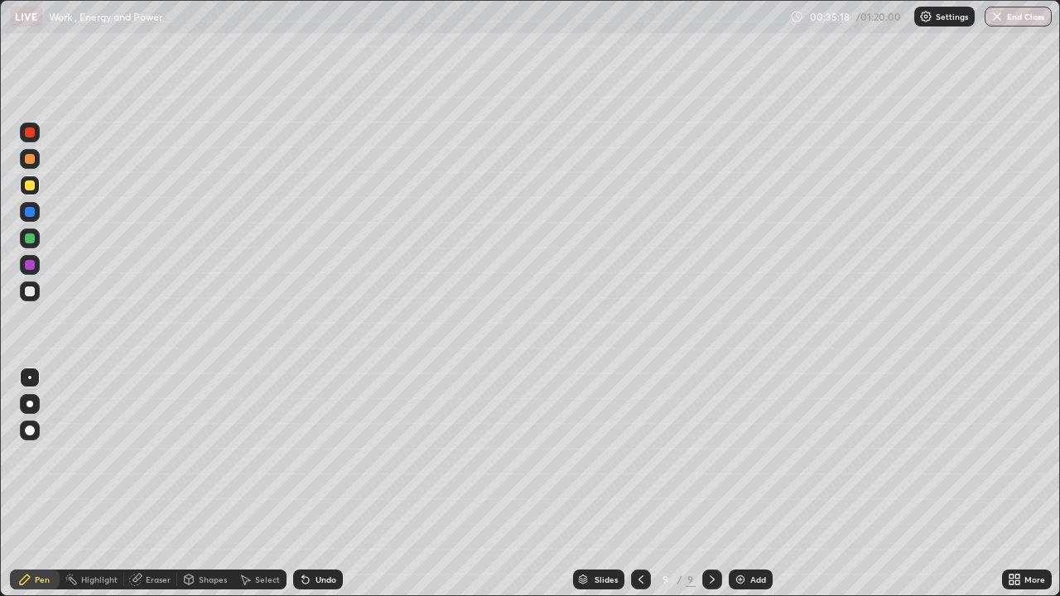
click at [159, 483] on div "Eraser" at bounding box center [158, 579] width 25 height 8
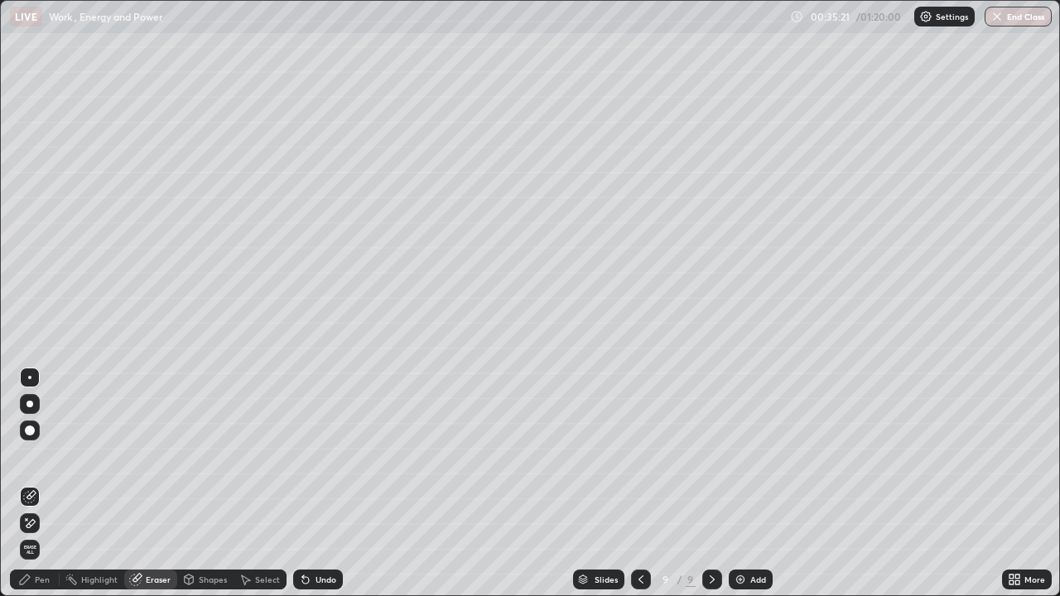
click at [49, 483] on div "Pen" at bounding box center [42, 579] width 15 height 8
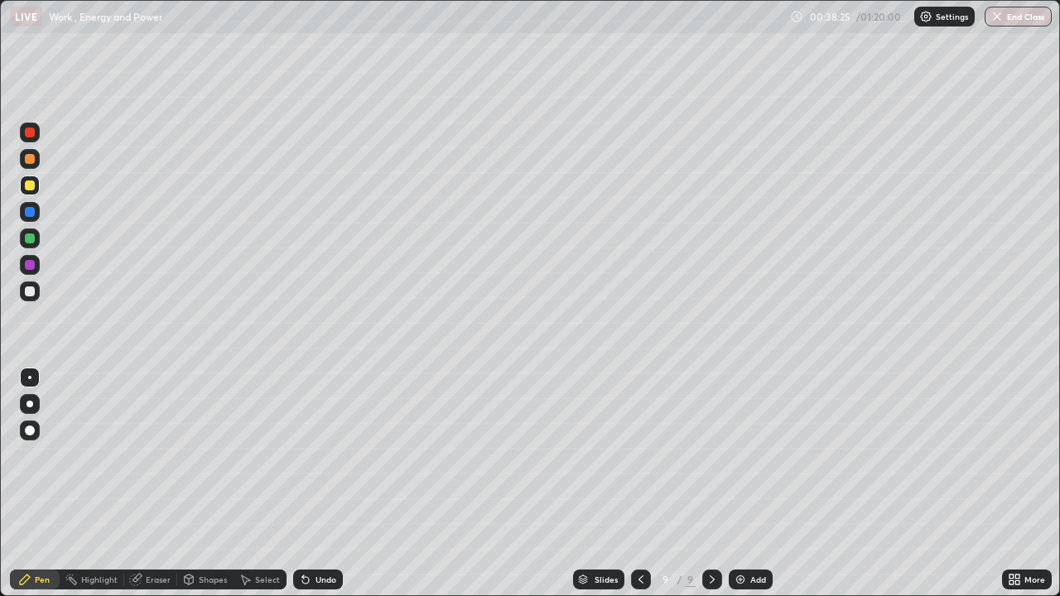
click at [757, 483] on div "Add" at bounding box center [758, 579] width 16 height 8
click at [37, 300] on div at bounding box center [30, 291] width 20 height 26
click at [311, 483] on div "Undo" at bounding box center [318, 580] width 50 height 20
click at [319, 483] on div "Undo" at bounding box center [325, 579] width 21 height 8
click at [323, 483] on div "Undo" at bounding box center [318, 580] width 50 height 20
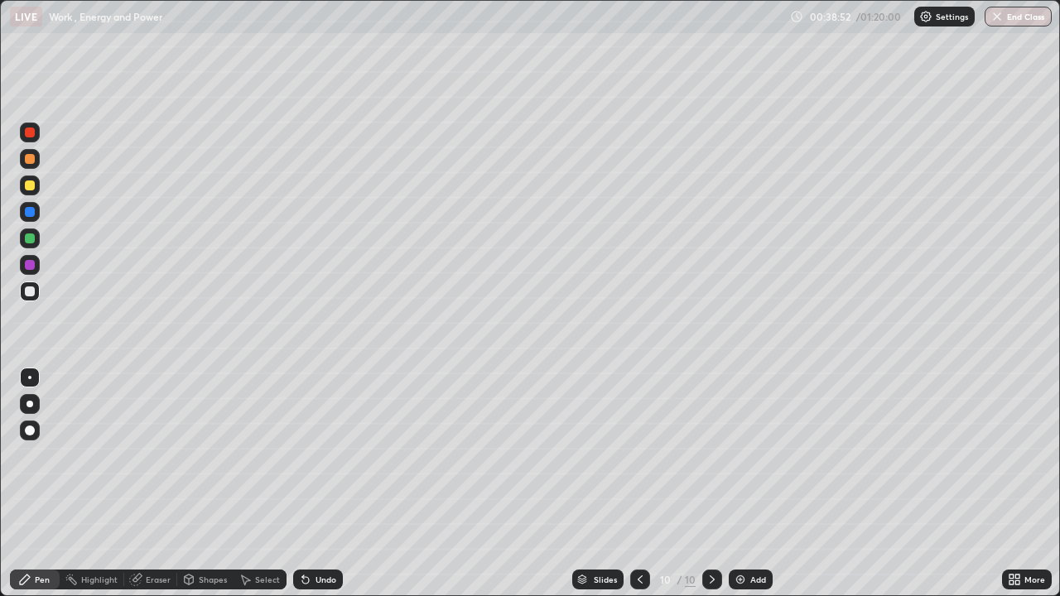
click at [320, 483] on div "Undo" at bounding box center [325, 579] width 21 height 8
click at [203, 483] on div "Shapes" at bounding box center [213, 579] width 28 height 8
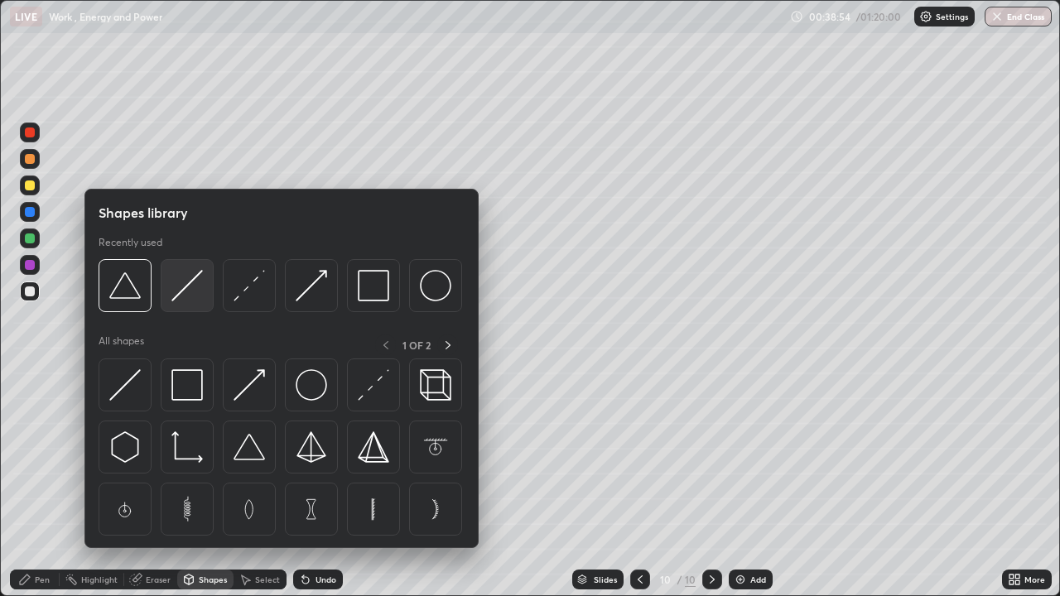
click at [187, 293] on img at bounding box center [186, 285] width 31 height 31
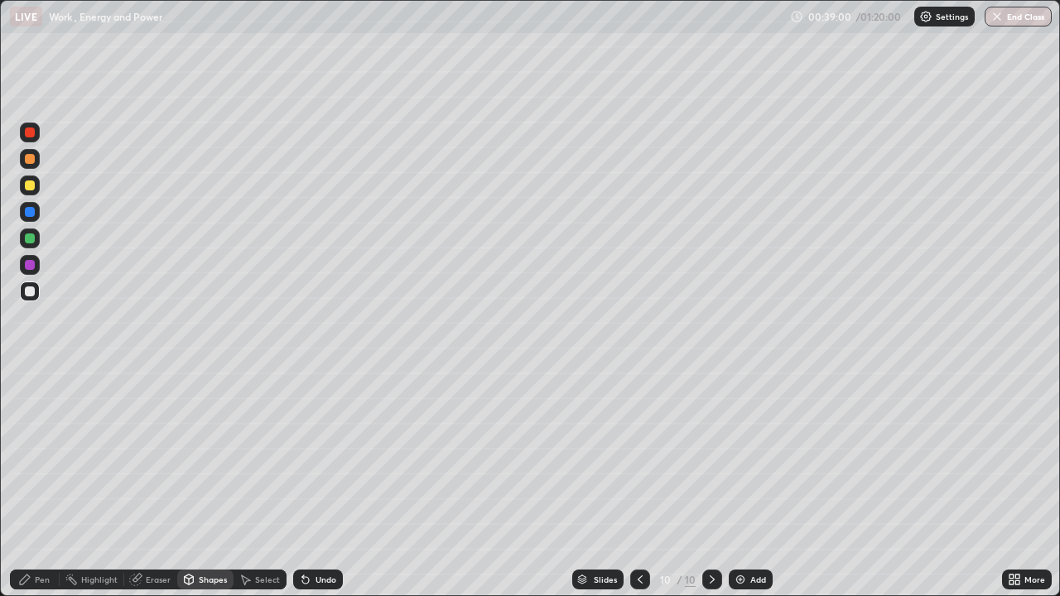
click at [41, 483] on div "Pen" at bounding box center [42, 579] width 15 height 8
click at [33, 190] on div at bounding box center [30, 185] width 10 height 10
click at [646, 483] on div at bounding box center [640, 580] width 20 height 20
click at [710, 483] on icon at bounding box center [711, 579] width 13 height 13
click at [745, 483] on div "Add" at bounding box center [750, 580] width 44 height 20
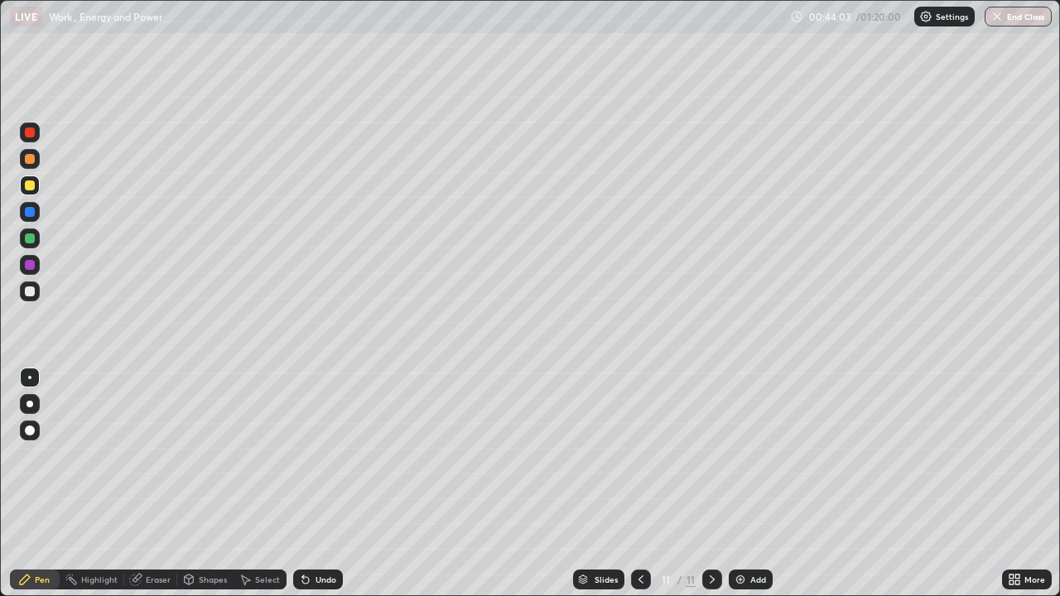
click at [32, 296] on div at bounding box center [30, 291] width 10 height 10
click at [204, 483] on div "Shapes" at bounding box center [213, 579] width 28 height 8
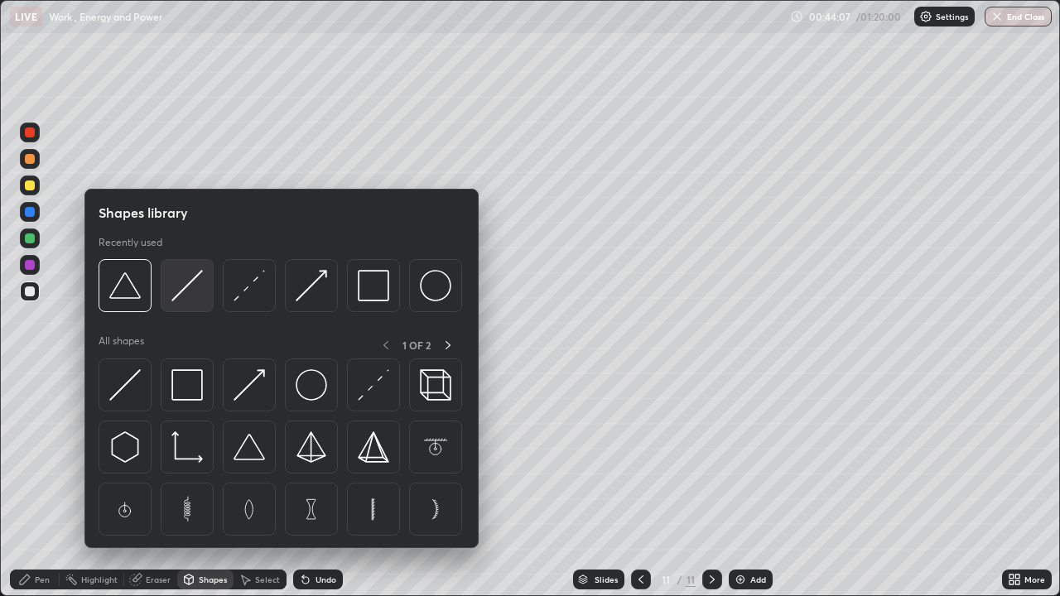
click at [206, 300] on div at bounding box center [187, 285] width 53 height 53
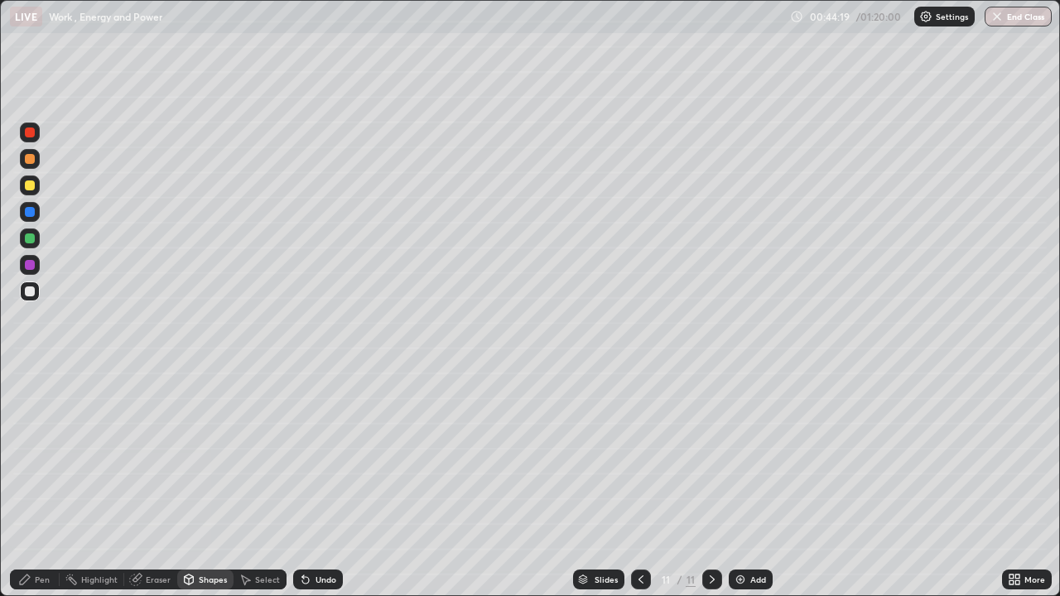
click at [45, 483] on div "Pen" at bounding box center [42, 579] width 15 height 8
click at [154, 483] on div "Eraser" at bounding box center [158, 579] width 25 height 8
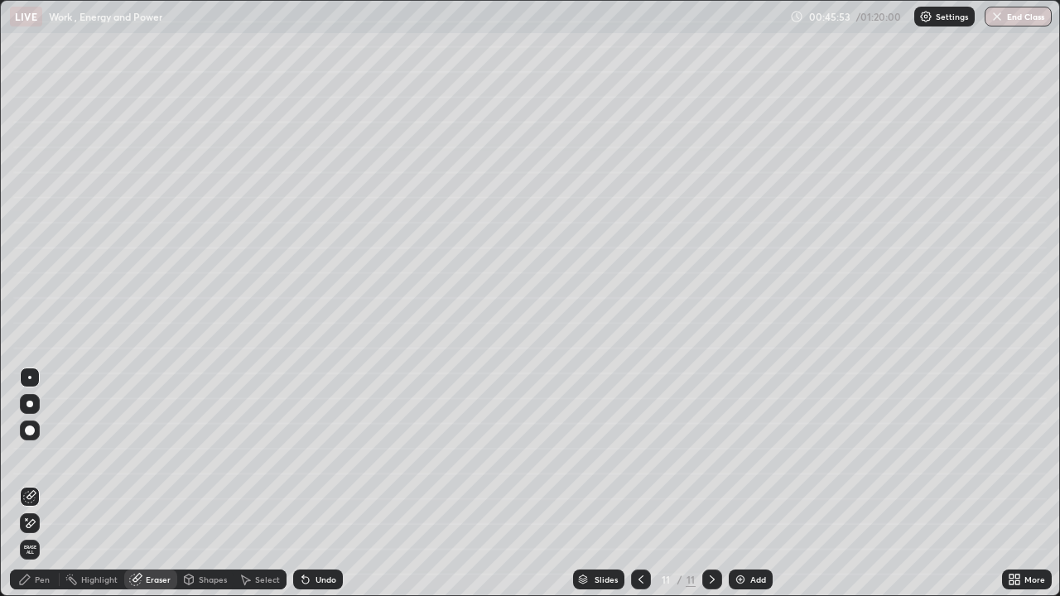
click at [50, 483] on div "Pen" at bounding box center [35, 580] width 50 height 20
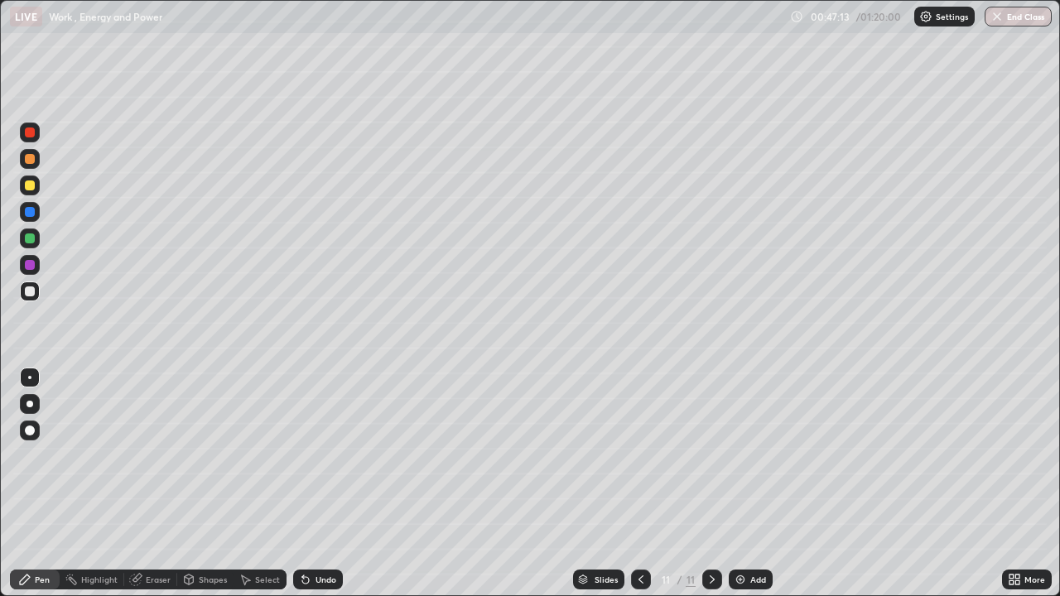
click at [746, 483] on div "Add" at bounding box center [750, 580] width 44 height 20
click at [35, 193] on div at bounding box center [30, 185] width 20 height 20
click at [319, 483] on div "Undo" at bounding box center [325, 579] width 21 height 8
click at [31, 265] on div at bounding box center [30, 265] width 10 height 10
click at [31, 186] on div at bounding box center [30, 185] width 10 height 10
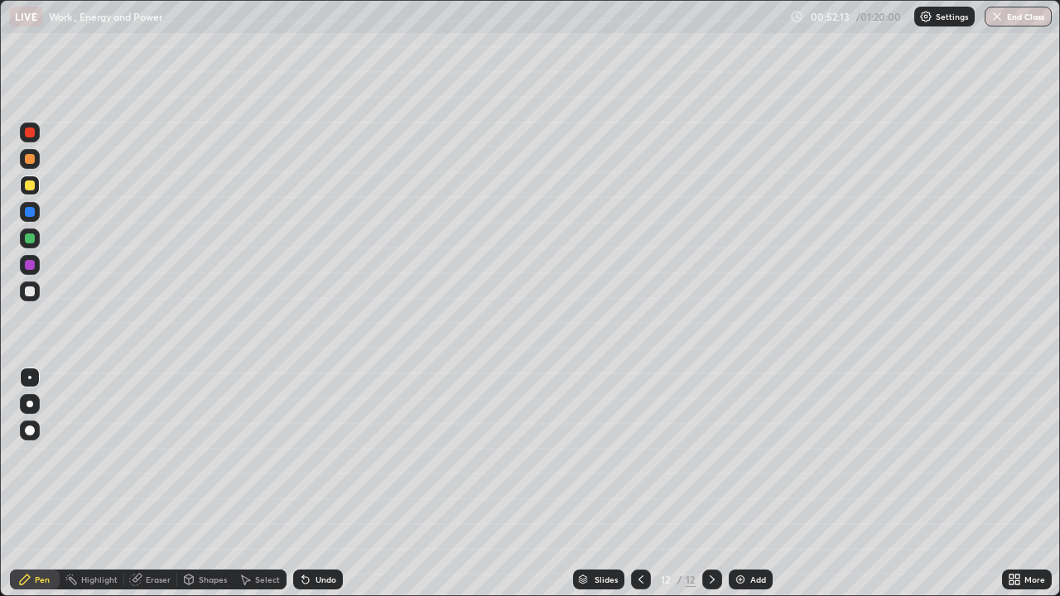
click at [735, 483] on div "Add" at bounding box center [750, 580] width 44 height 20
click at [31, 291] on div at bounding box center [30, 291] width 10 height 10
click at [216, 483] on div "Shapes" at bounding box center [213, 579] width 28 height 8
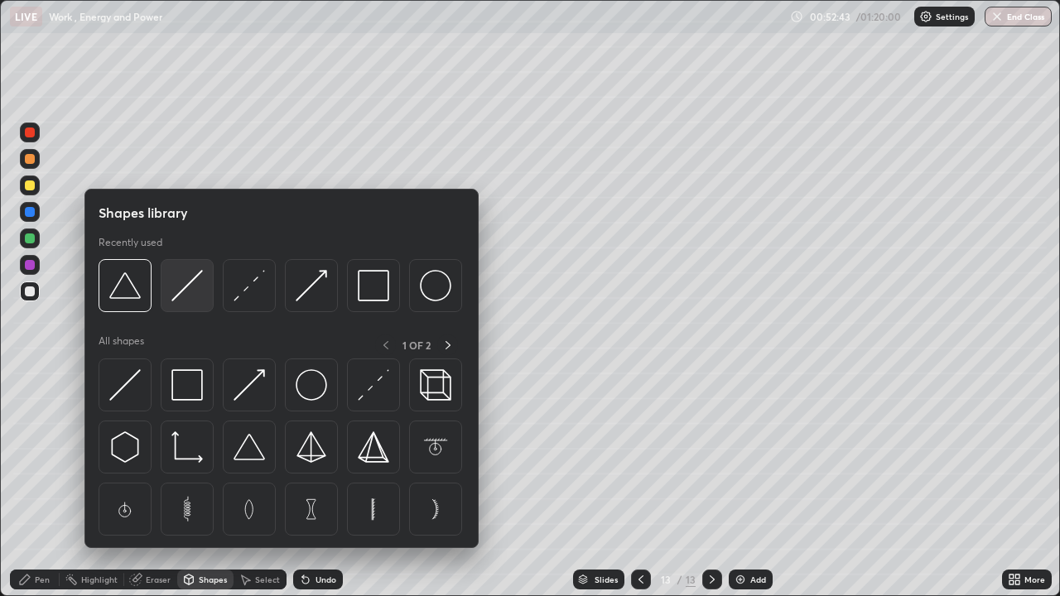
click at [205, 293] on div at bounding box center [187, 285] width 53 height 53
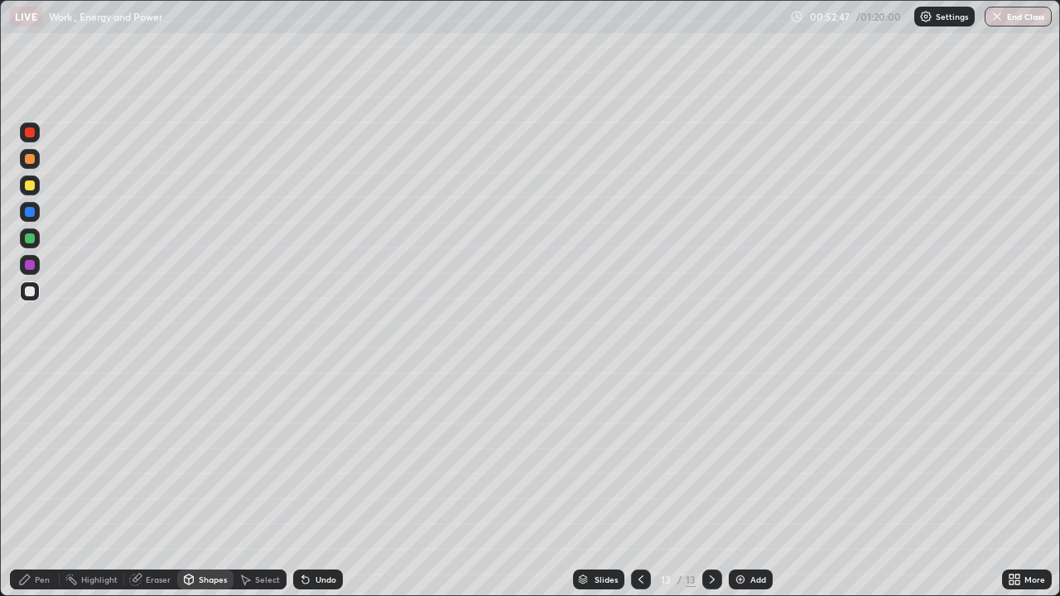
click at [52, 483] on div "Pen" at bounding box center [35, 580] width 50 height 20
click at [326, 483] on div "Undo" at bounding box center [318, 580] width 50 height 20
click at [637, 483] on icon at bounding box center [640, 579] width 13 height 13
click at [710, 483] on icon at bounding box center [711, 579] width 13 height 13
click at [639, 483] on icon at bounding box center [640, 579] width 13 height 13
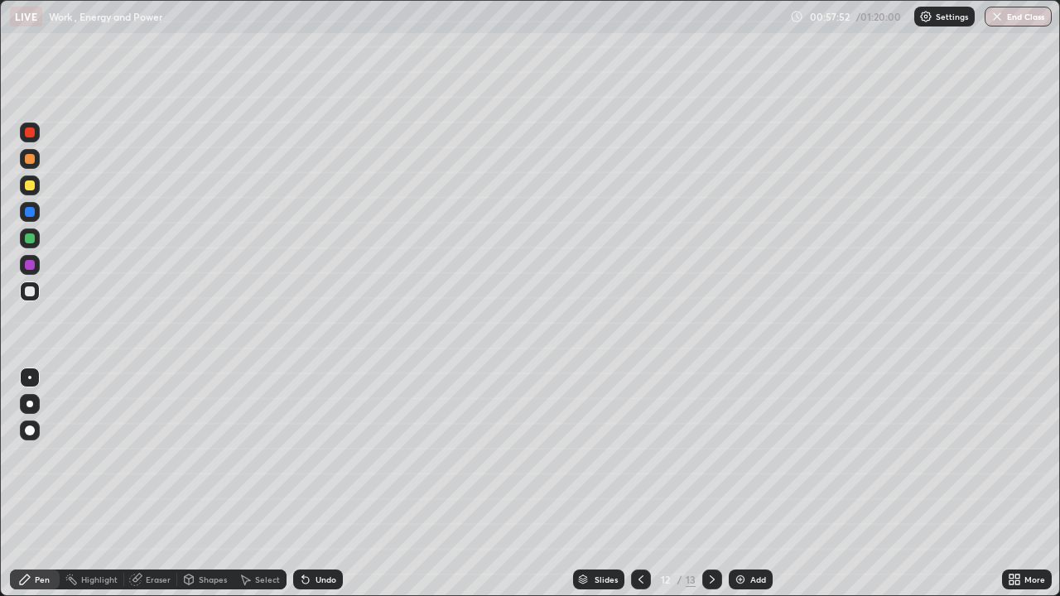
click at [708, 483] on icon at bounding box center [711, 579] width 13 height 13
click at [749, 483] on div "Add" at bounding box center [750, 580] width 44 height 20
click at [637, 483] on div at bounding box center [641, 580] width 20 height 20
click at [637, 483] on icon at bounding box center [640, 579] width 13 height 13
click at [713, 483] on icon at bounding box center [711, 579] width 13 height 13
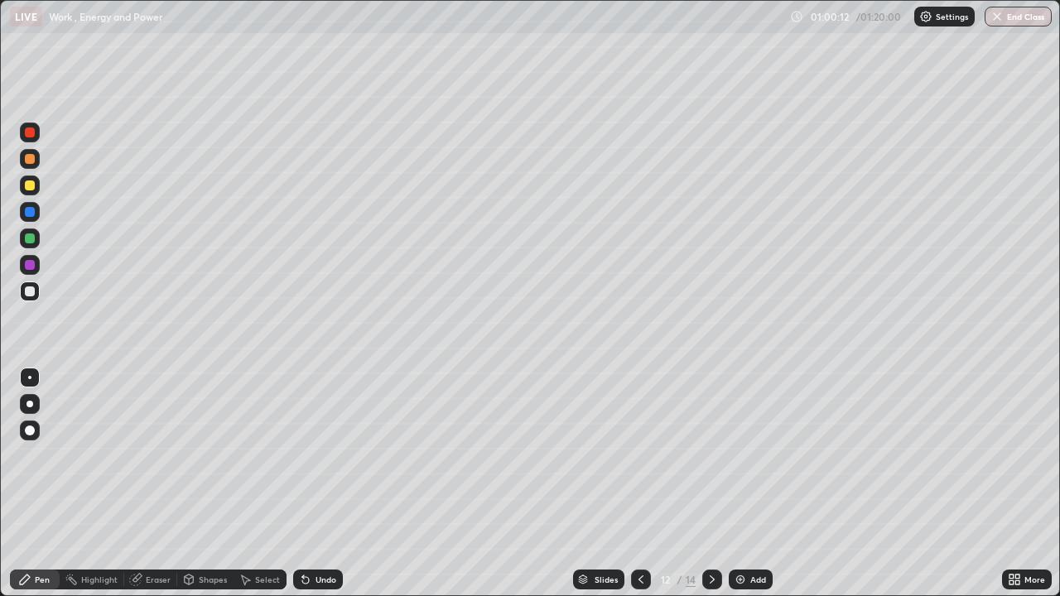
click at [710, 483] on icon at bounding box center [711, 579] width 13 height 13
click at [745, 483] on img at bounding box center [739, 579] width 13 height 13
click at [210, 483] on div "Shapes" at bounding box center [213, 579] width 28 height 8
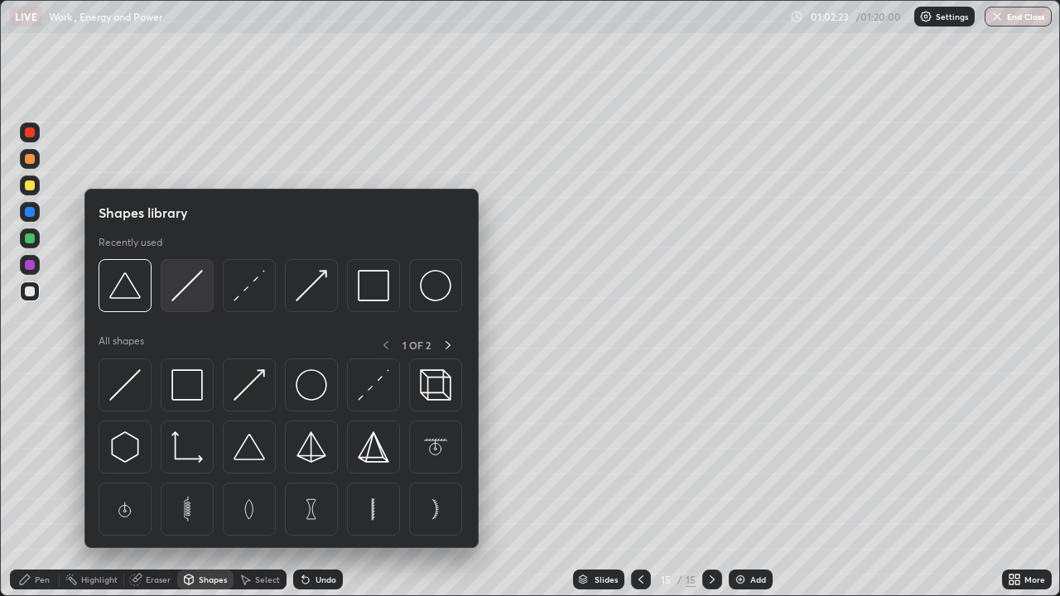
click at [196, 301] on div at bounding box center [187, 285] width 53 height 53
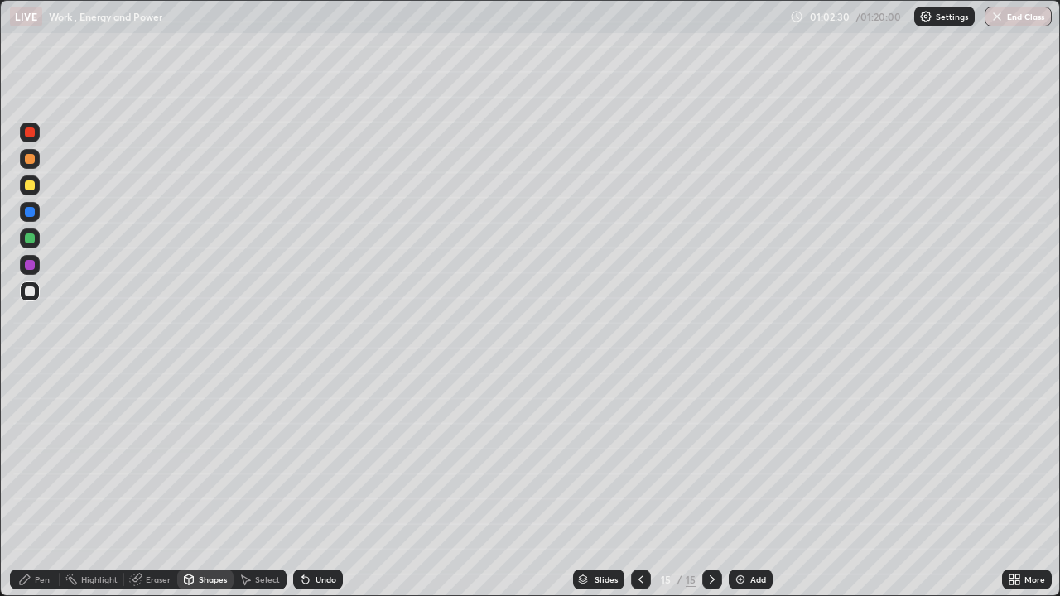
click at [40, 483] on div "Pen" at bounding box center [35, 580] width 50 height 20
click at [36, 193] on div at bounding box center [30, 185] width 20 height 20
click at [745, 483] on img at bounding box center [739, 579] width 13 height 13
click at [638, 483] on icon at bounding box center [640, 579] width 5 height 8
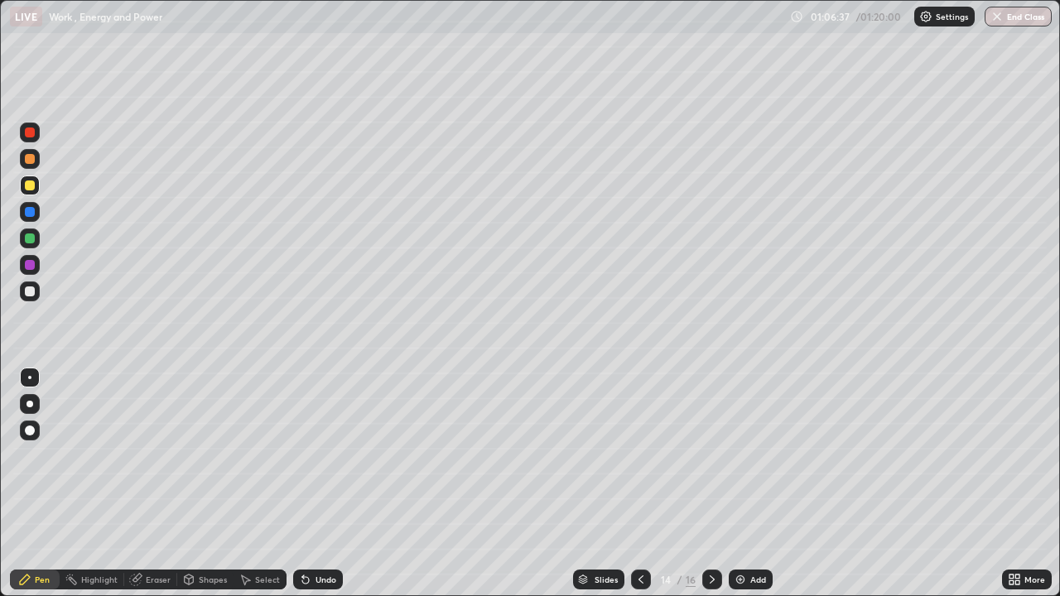
click at [639, 483] on icon at bounding box center [640, 579] width 13 height 13
click at [659, 483] on div "13" at bounding box center [665, 580] width 17 height 10
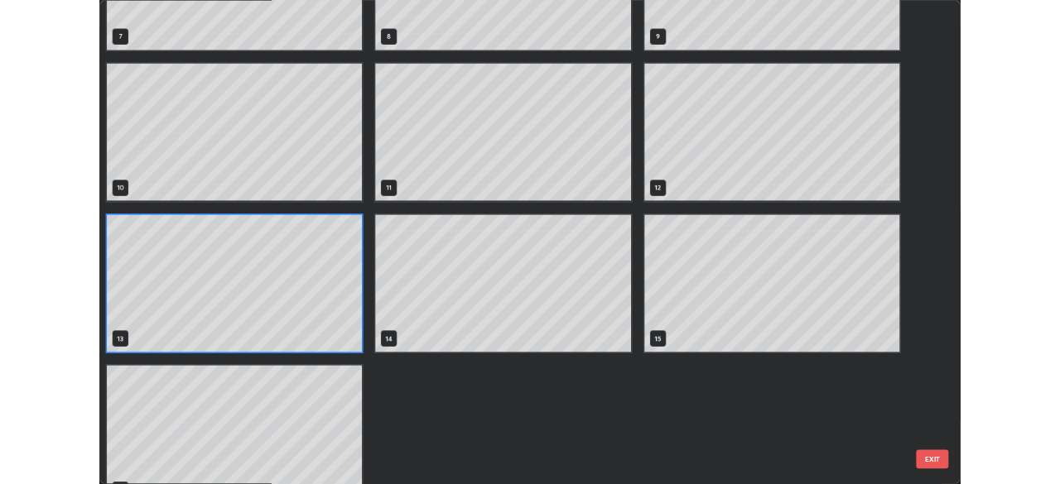
scroll to position [521, 0]
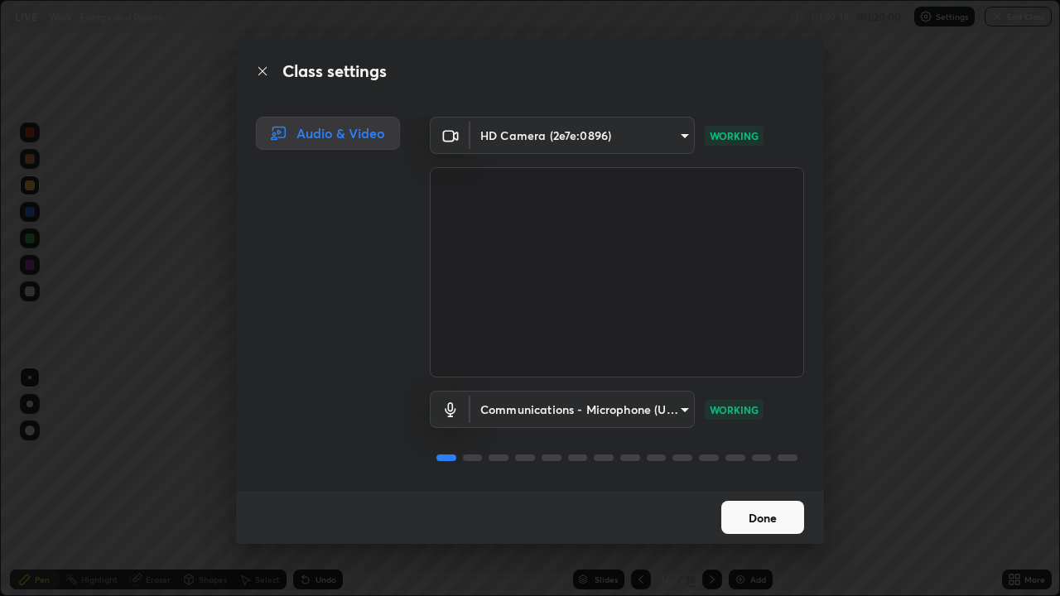
click at [759, 483] on button "Done" at bounding box center [762, 517] width 83 height 33
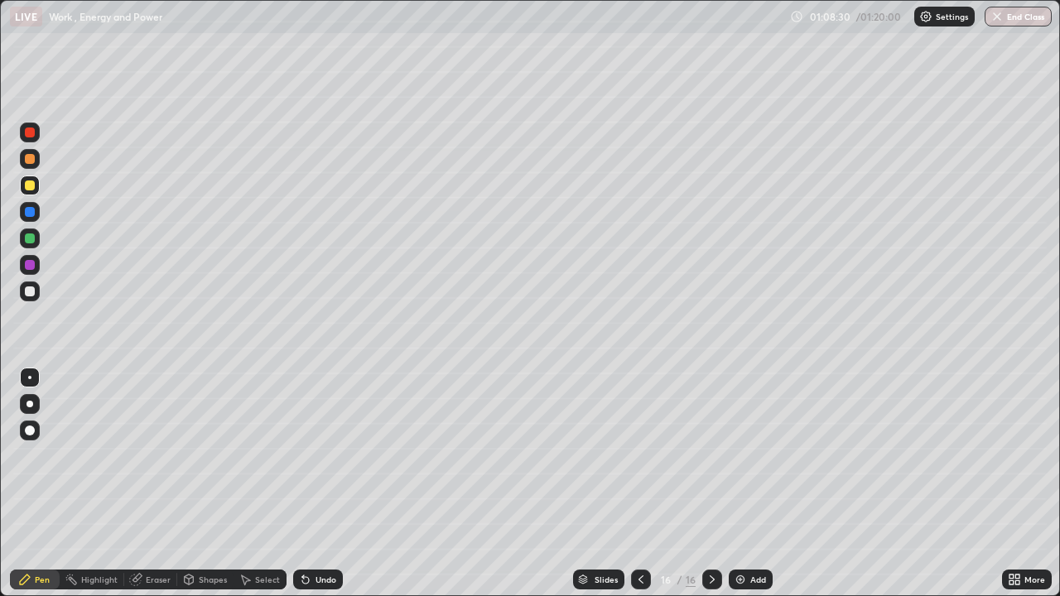
click at [1028, 18] on button "End Class" at bounding box center [1017, 17] width 67 height 20
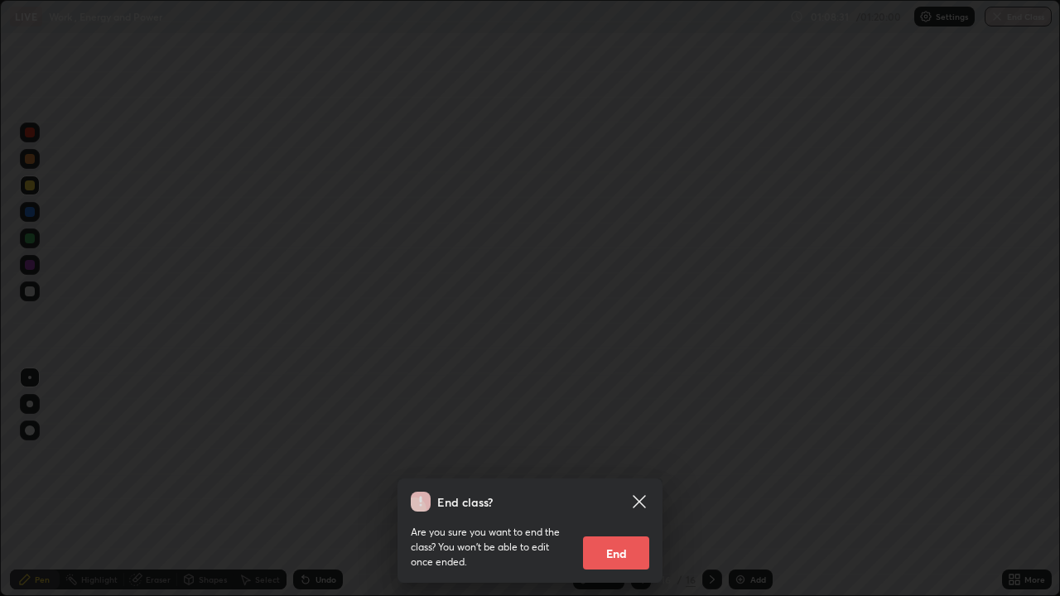
click at [631, 483] on button "End" at bounding box center [616, 552] width 66 height 33
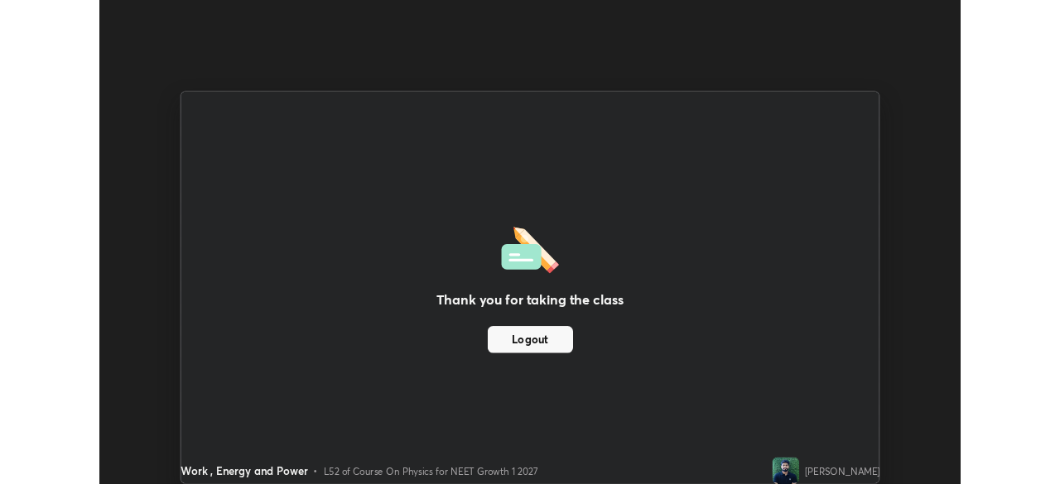
scroll to position [82297, 81722]
